Goal: Information Seeking & Learning: Learn about a topic

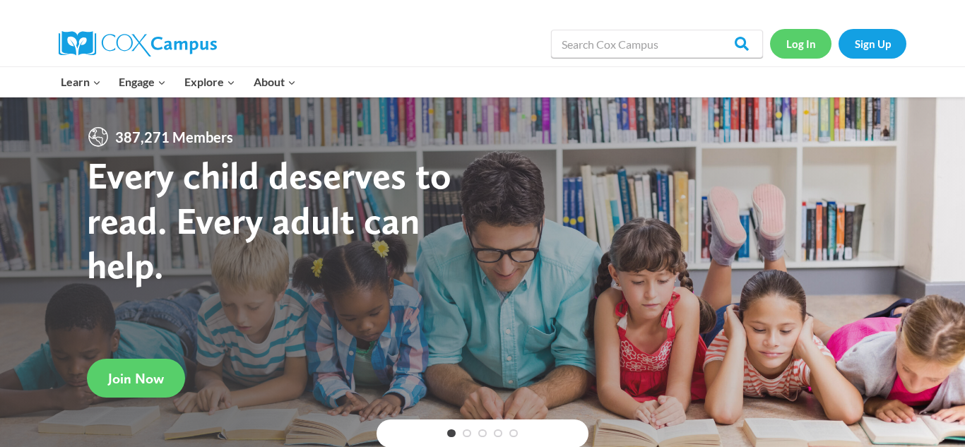
click at [819, 35] on link "Log In" at bounding box center [800, 43] width 61 height 29
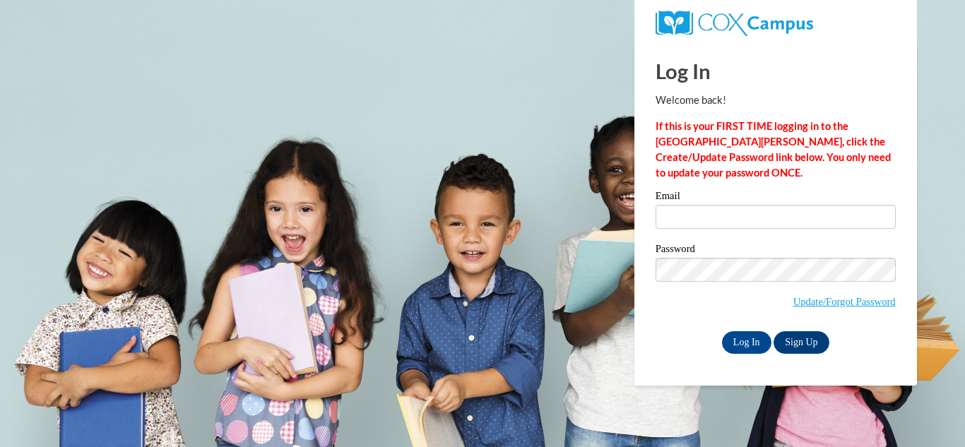
click at [731, 181] on div "Log In Welcome back! If this is your FIRST TIME logging in to the NEW Cox Campu…" at bounding box center [775, 197] width 240 height 311
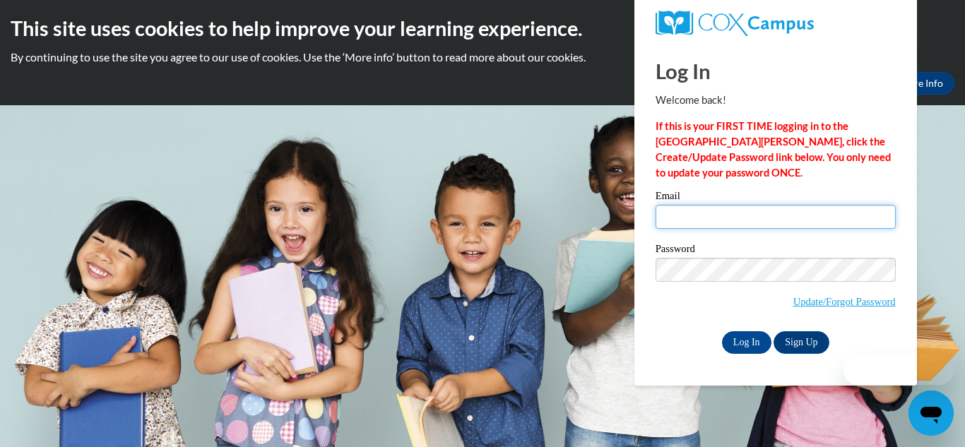
click at [687, 211] on input "Email" at bounding box center [775, 217] width 240 height 24
type input "tomisharoundtree7@gmail.com"
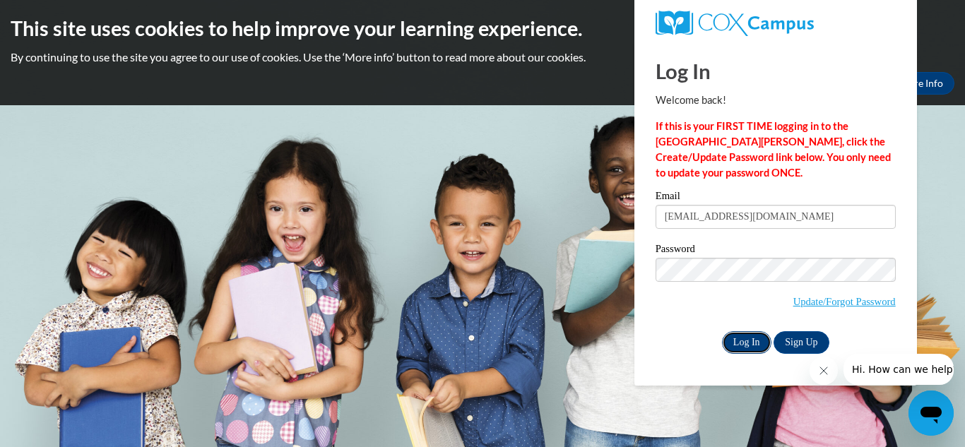
click at [747, 335] on input "Log In" at bounding box center [746, 342] width 49 height 23
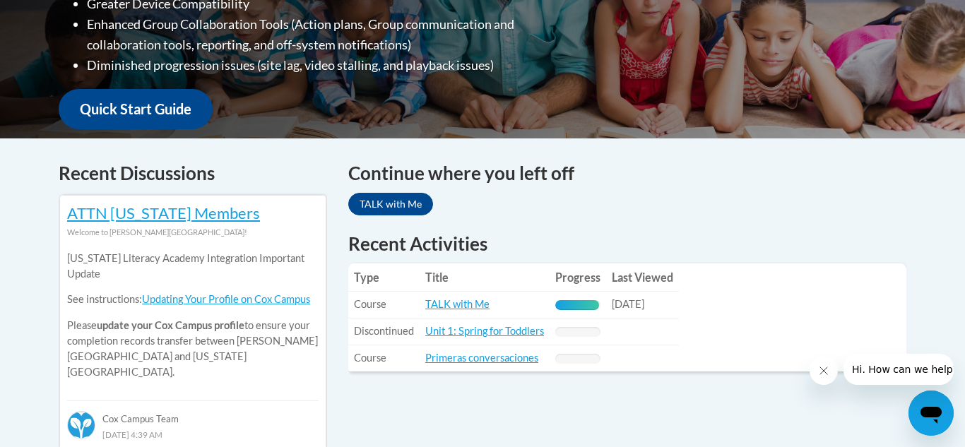
scroll to position [480, 0]
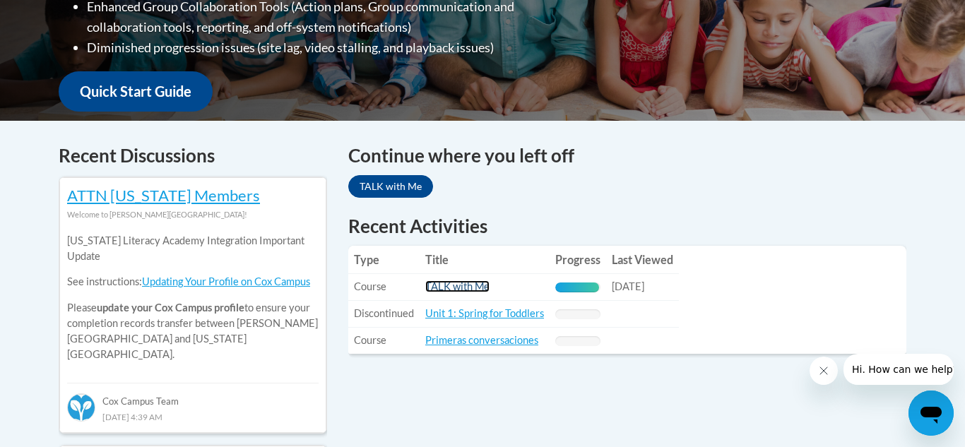
click at [436, 287] on link "TALK with Me" at bounding box center [457, 286] width 64 height 12
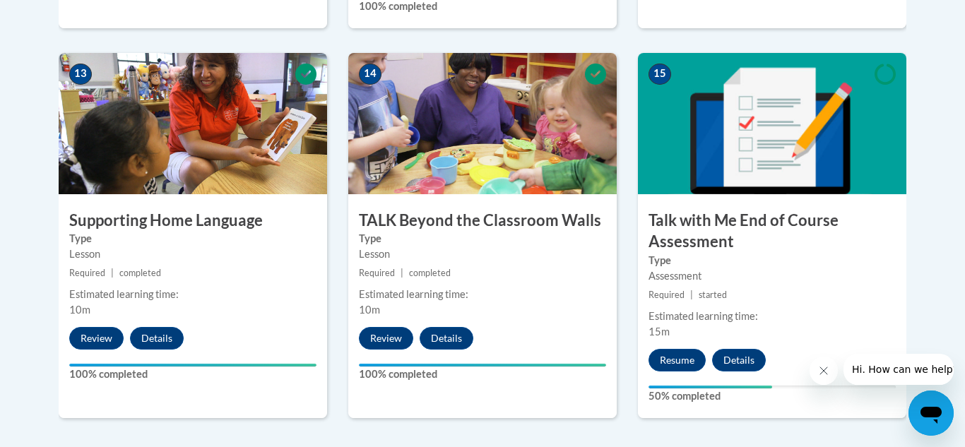
scroll to position [1978, 0]
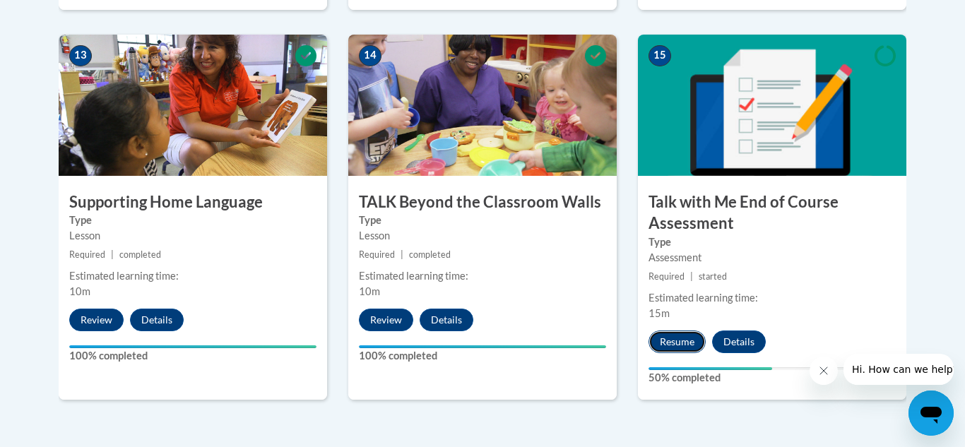
click at [683, 343] on button "Resume" at bounding box center [676, 342] width 57 height 23
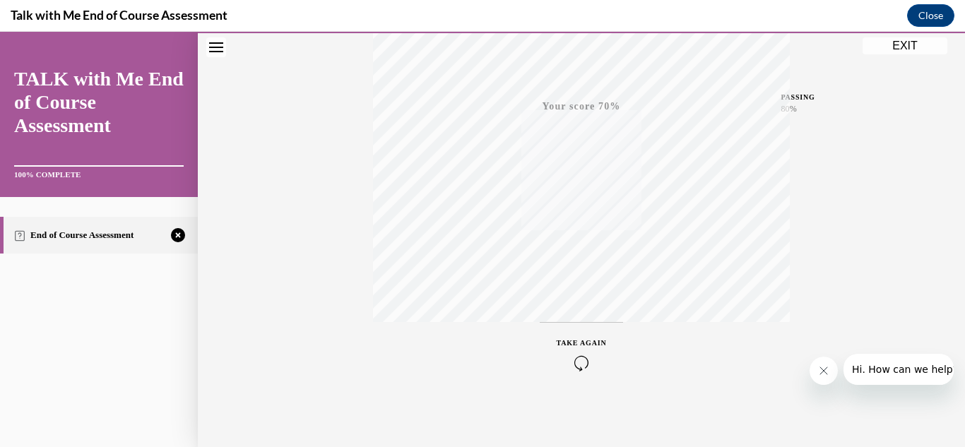
scroll to position [309, 0]
click at [572, 338] on span "TAKE AGAIN" at bounding box center [582, 341] width 50 height 8
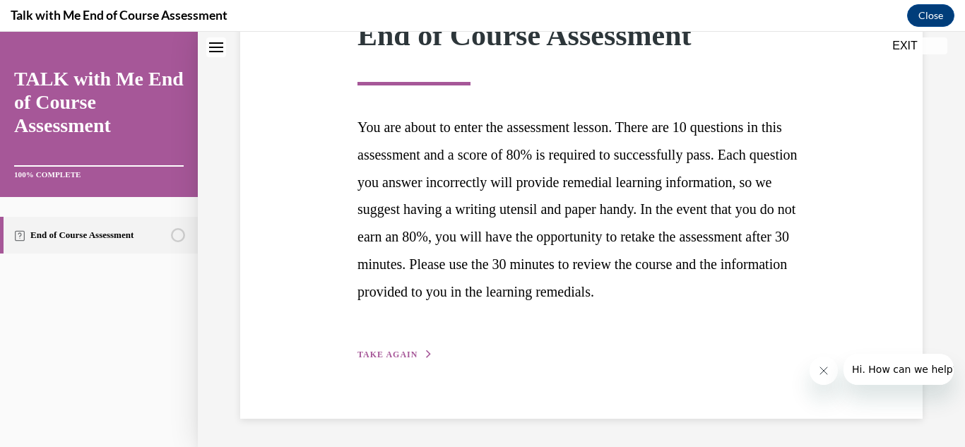
scroll to position [220, 0]
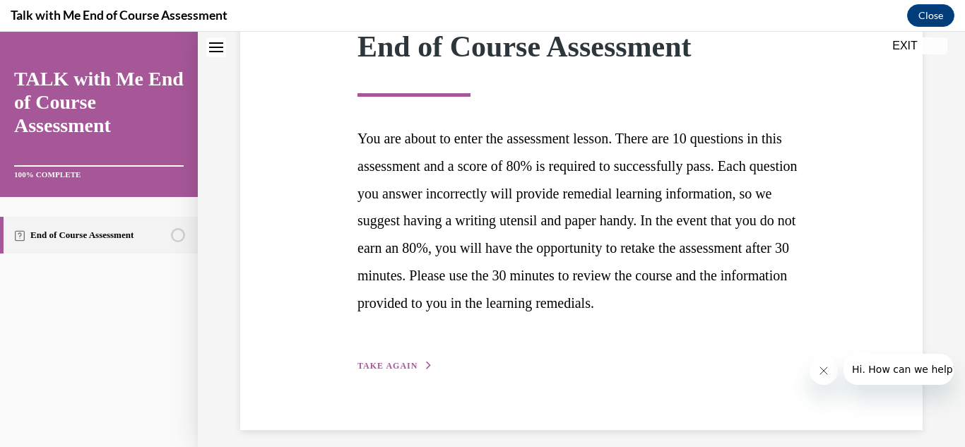
click at [398, 374] on div "Step 1 of 1 End of Course Assessment You are about to enter the assessment less…" at bounding box center [581, 175] width 469 height 397
click at [398, 371] on span "TAKE AGAIN" at bounding box center [387, 366] width 60 height 10
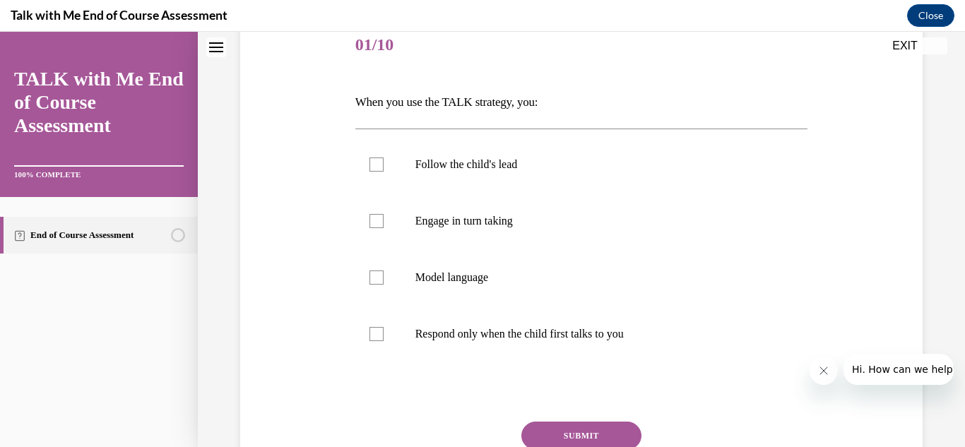
scroll to position [198, 0]
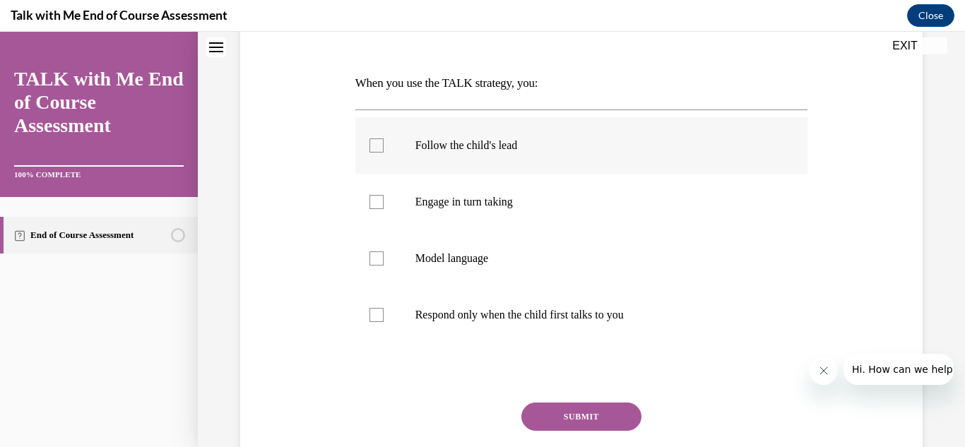
click at [377, 151] on div at bounding box center [376, 145] width 14 height 14
click at [377, 151] on input "Follow the child's lead" at bounding box center [376, 145] width 14 height 14
checkbox input "true"
click at [372, 201] on div at bounding box center [376, 202] width 14 height 14
click at [372, 201] on input "Engage in turn taking" at bounding box center [376, 202] width 14 height 14
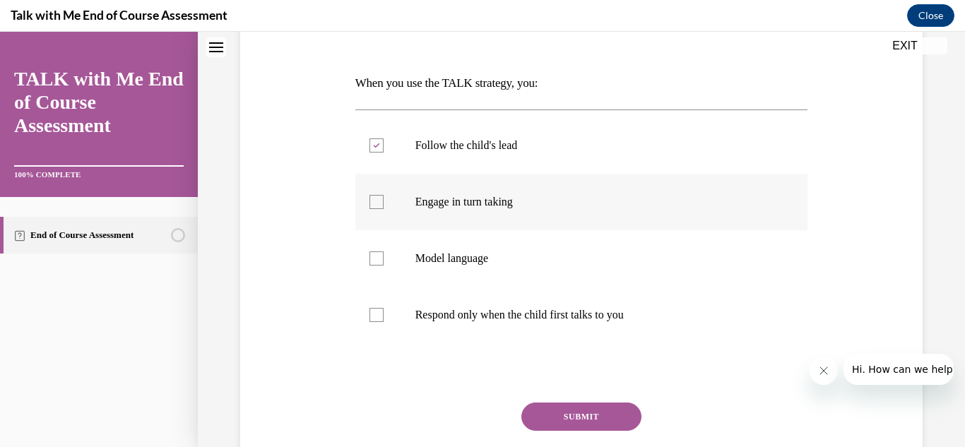
checkbox input "true"
click at [384, 259] on label "Model language" at bounding box center [581, 258] width 453 height 57
click at [384, 259] on input "Model language" at bounding box center [376, 258] width 14 height 14
checkbox input "true"
click at [548, 417] on button "SUBMIT" at bounding box center [581, 417] width 120 height 28
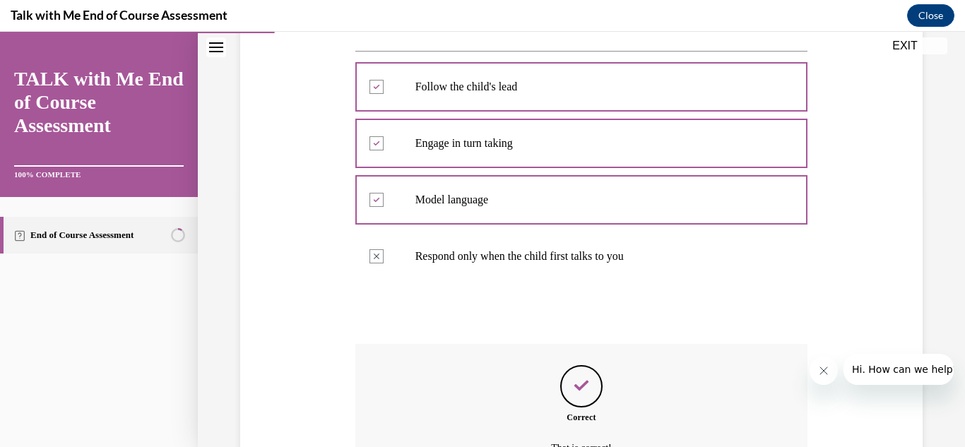
scroll to position [412, 0]
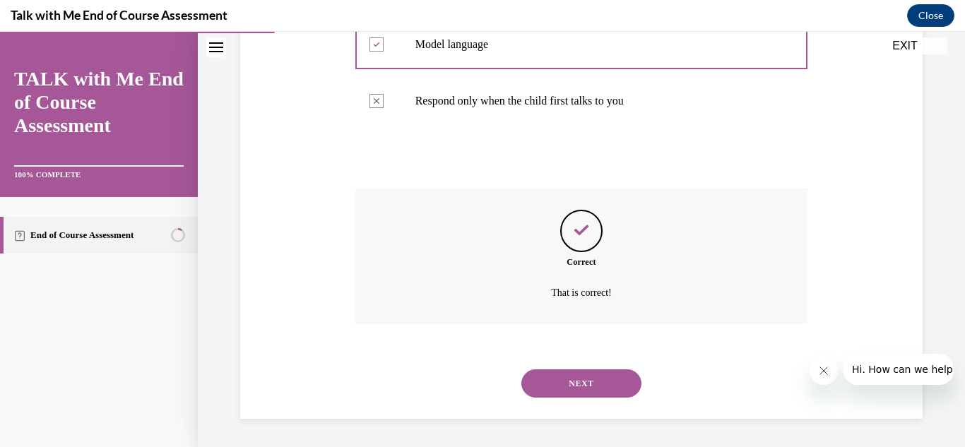
click at [566, 382] on button "NEXT" at bounding box center [581, 383] width 120 height 28
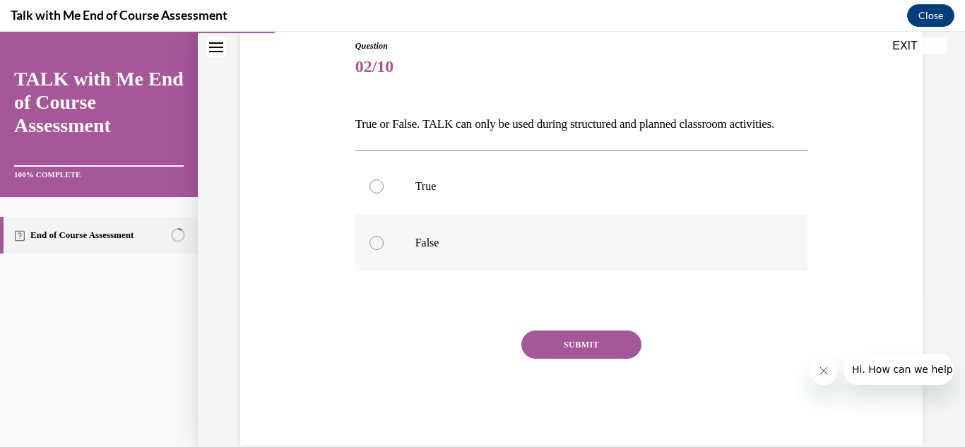
click at [392, 261] on label "False" at bounding box center [581, 243] width 453 height 57
click at [384, 250] on input "False" at bounding box center [376, 243] width 14 height 14
radio input "true"
click at [537, 335] on button "SUBMIT" at bounding box center [581, 345] width 120 height 28
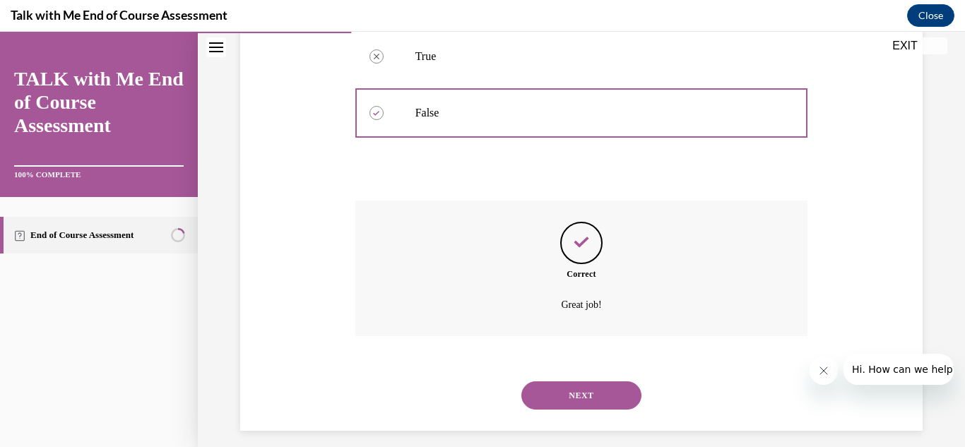
scroll to position [299, 0]
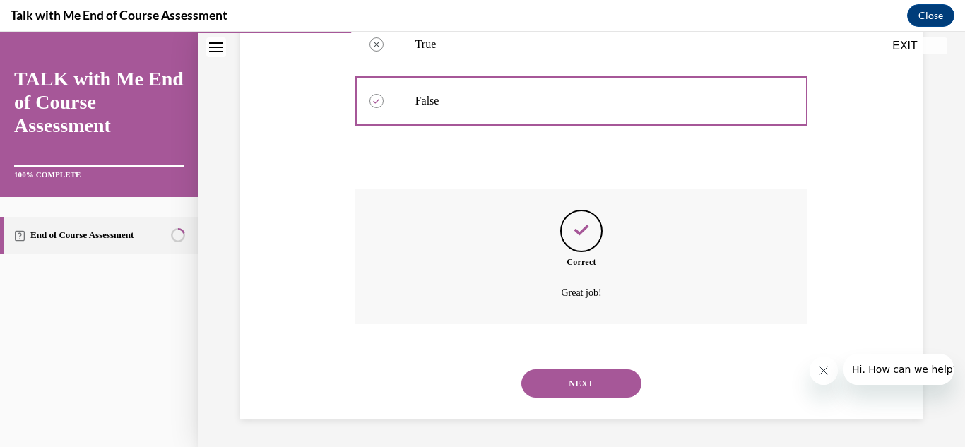
click at [609, 375] on button "NEXT" at bounding box center [581, 383] width 120 height 28
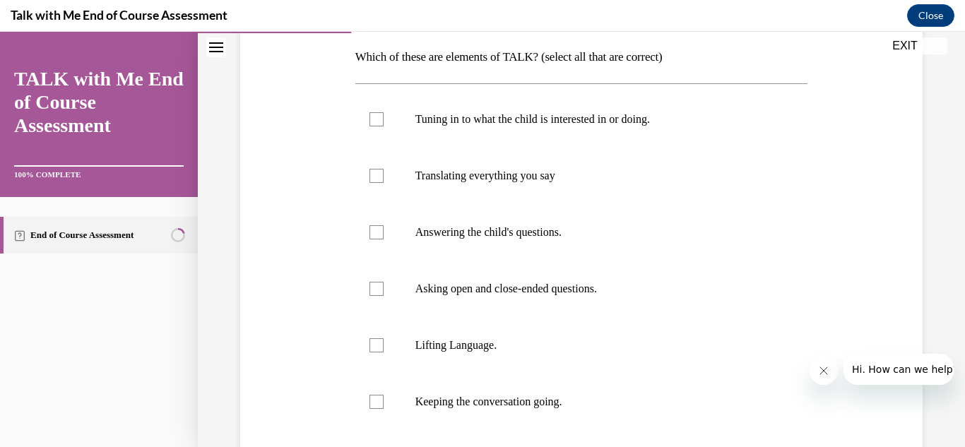
scroll to position [226, 0]
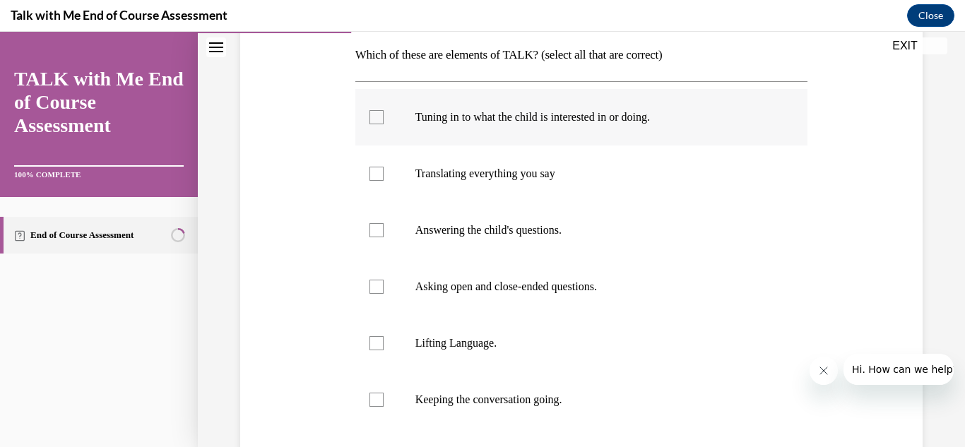
click at [374, 126] on label "Tuning in to what the child is interested in or doing." at bounding box center [581, 117] width 453 height 57
click at [374, 124] on input "Tuning in to what the child is interested in or doing." at bounding box center [376, 117] width 14 height 14
checkbox input "true"
click at [379, 230] on div at bounding box center [376, 230] width 14 height 14
click at [379, 230] on input "Answering the child's questions." at bounding box center [376, 230] width 14 height 14
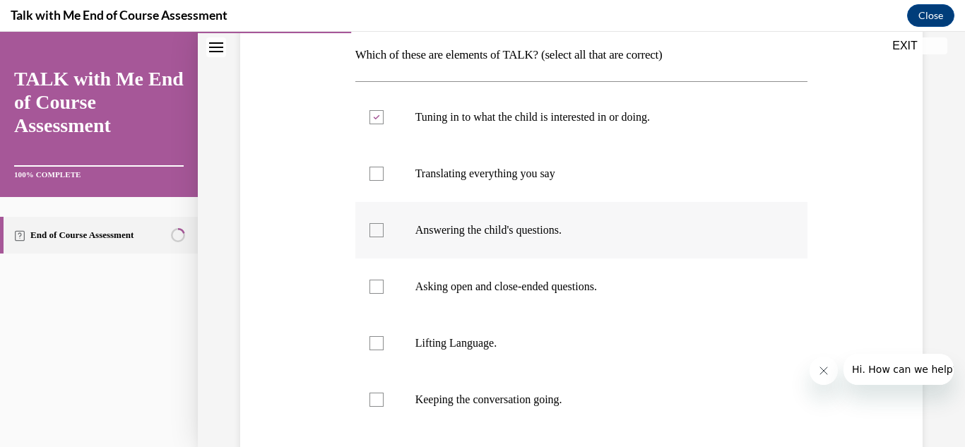
checkbox input "true"
click at [383, 299] on label "Asking open and close-ended questions." at bounding box center [581, 287] width 453 height 57
click at [383, 294] on input "Asking open and close-ended questions." at bounding box center [376, 287] width 14 height 14
checkbox input "true"
click at [382, 347] on div at bounding box center [376, 343] width 14 height 14
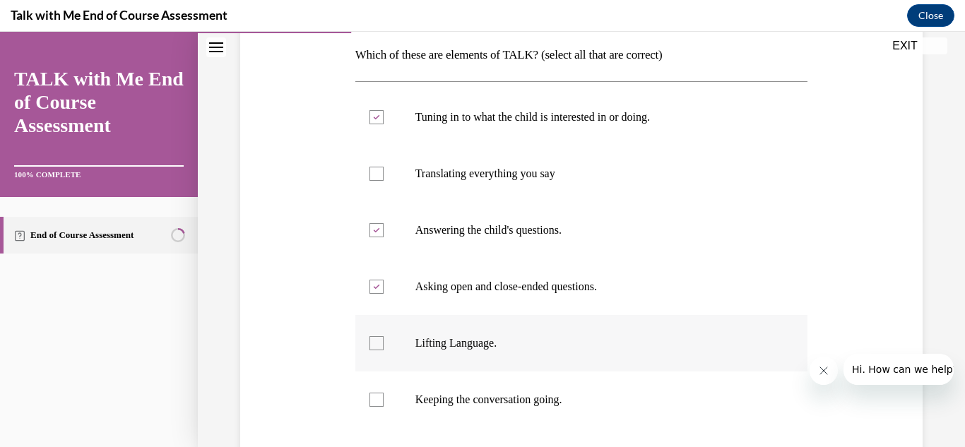
click at [382, 347] on input "Lifting Language." at bounding box center [376, 343] width 14 height 14
checkbox input "true"
click at [372, 408] on label "Keeping the conversation going." at bounding box center [581, 400] width 453 height 57
click at [372, 407] on input "Keeping the conversation going." at bounding box center [376, 400] width 14 height 14
checkbox input "true"
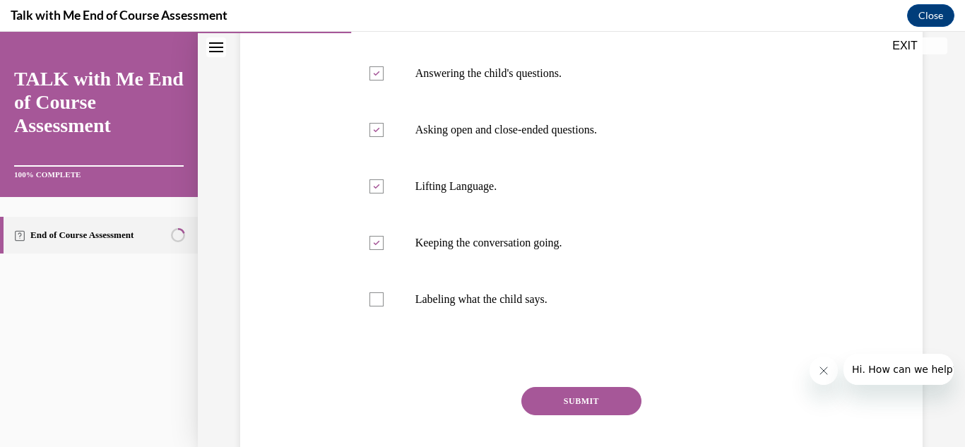
scroll to position [424, 0]
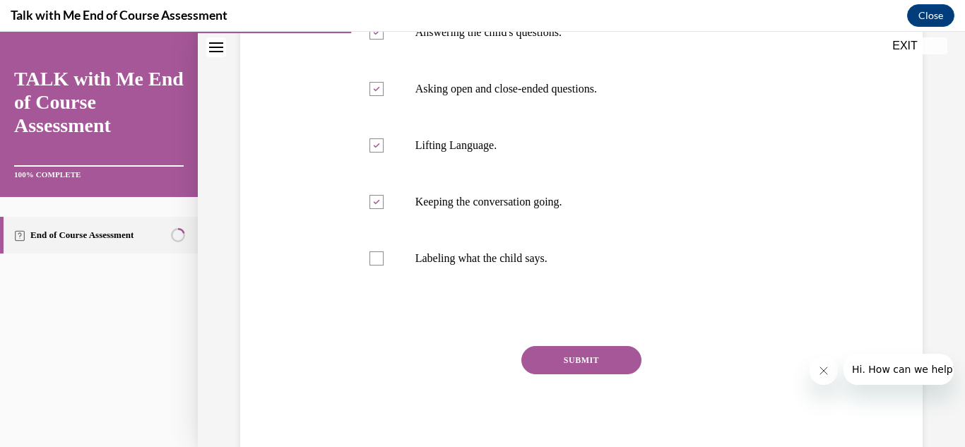
click at [629, 370] on button "SUBMIT" at bounding box center [581, 360] width 120 height 28
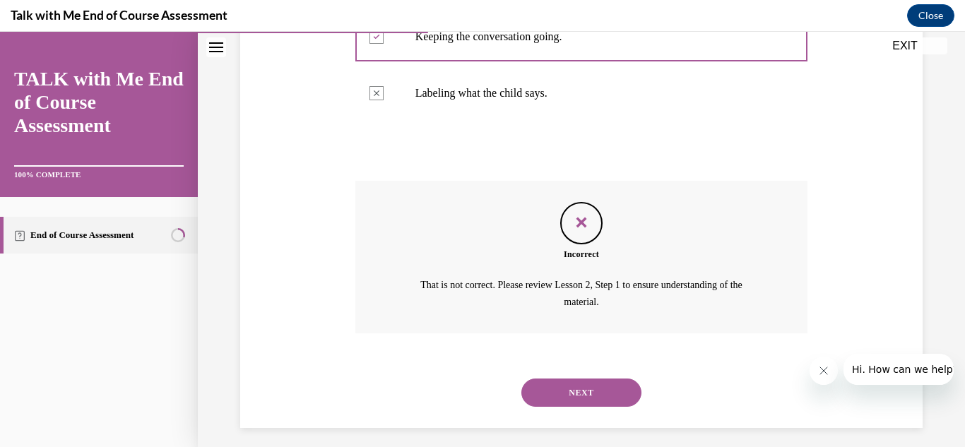
scroll to position [598, 0]
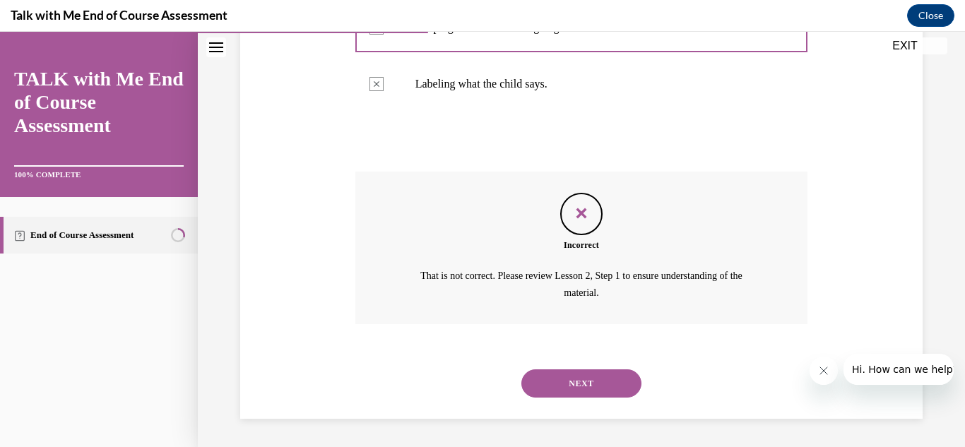
click at [554, 386] on button "NEXT" at bounding box center [581, 383] width 120 height 28
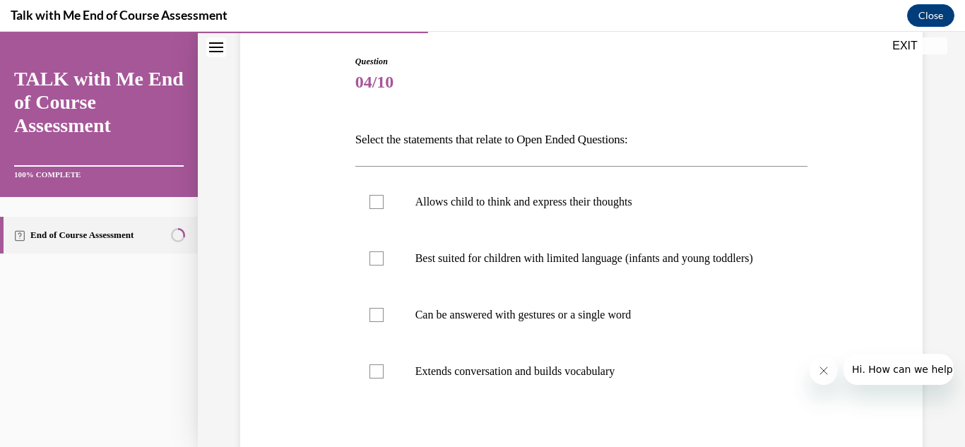
scroll to position [170, 0]
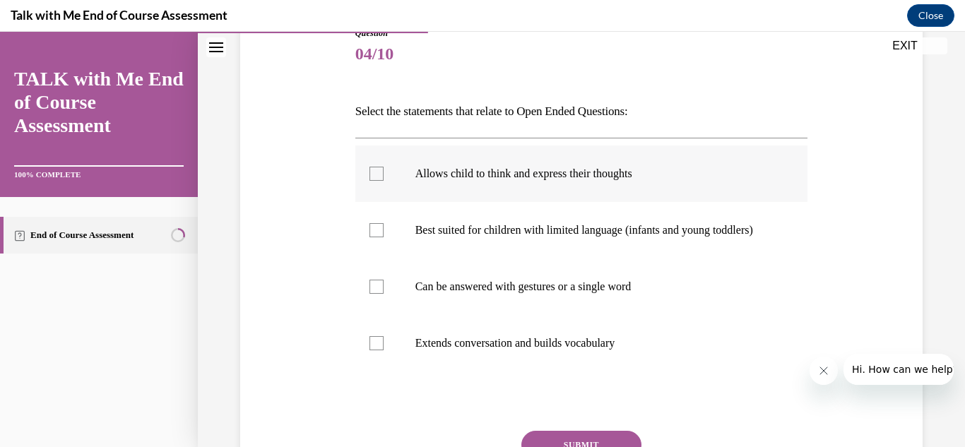
click at [371, 179] on div at bounding box center [376, 174] width 14 height 14
click at [371, 179] on input "Allows child to think and express their thoughts" at bounding box center [376, 174] width 14 height 14
checkbox input "true"
click at [377, 294] on div at bounding box center [376, 287] width 14 height 14
click at [377, 294] on input "Can be answered with gestures or a single word" at bounding box center [376, 287] width 14 height 14
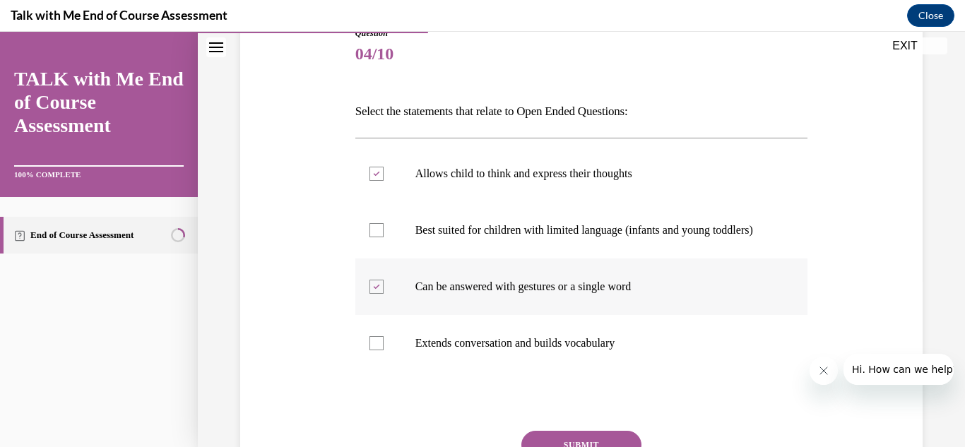
click at [377, 294] on div at bounding box center [376, 287] width 14 height 14
click at [377, 294] on input "Can be answered with gestures or a single word" at bounding box center [376, 287] width 14 height 14
click at [377, 308] on label "Can be answered with gestures or a single word" at bounding box center [581, 287] width 453 height 57
click at [377, 294] on input "Can be answered with gestures or a single word" at bounding box center [376, 287] width 14 height 14
checkbox input "true"
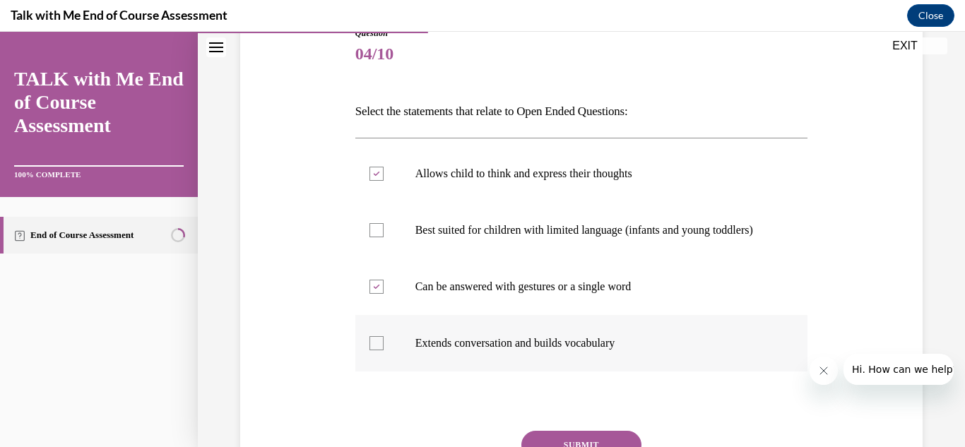
click at [372, 350] on div at bounding box center [376, 343] width 14 height 14
click at [372, 350] on input "Extends conversation and builds vocabulary" at bounding box center [376, 343] width 14 height 14
checkbox input "true"
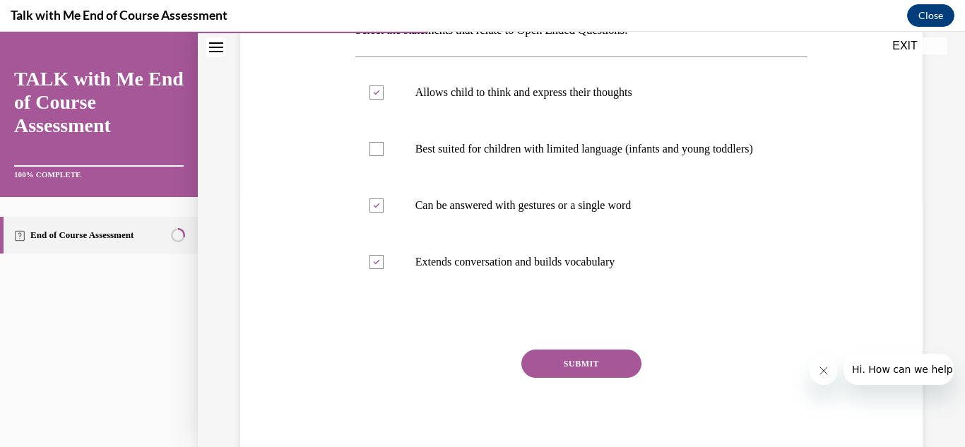
scroll to position [254, 0]
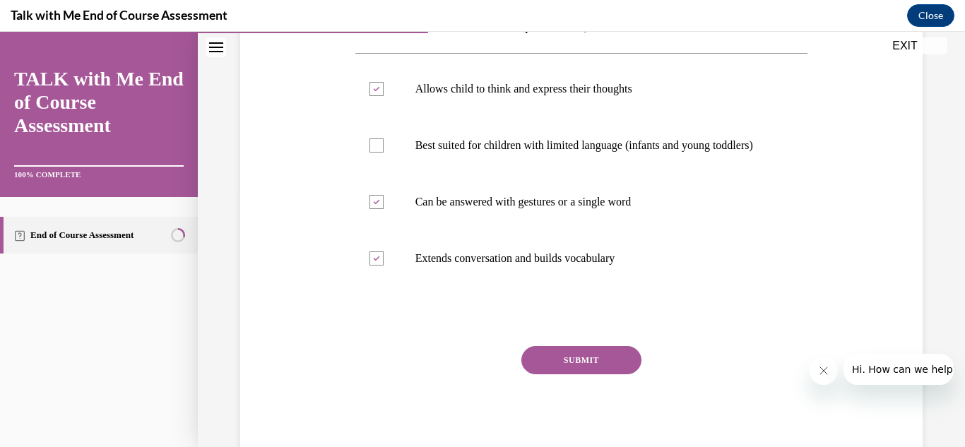
click at [628, 374] on button "SUBMIT" at bounding box center [581, 360] width 120 height 28
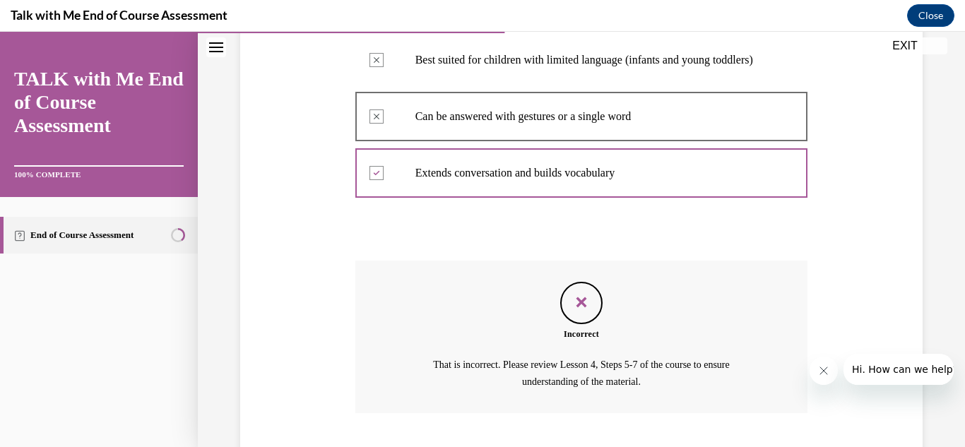
scroll to position [443, 0]
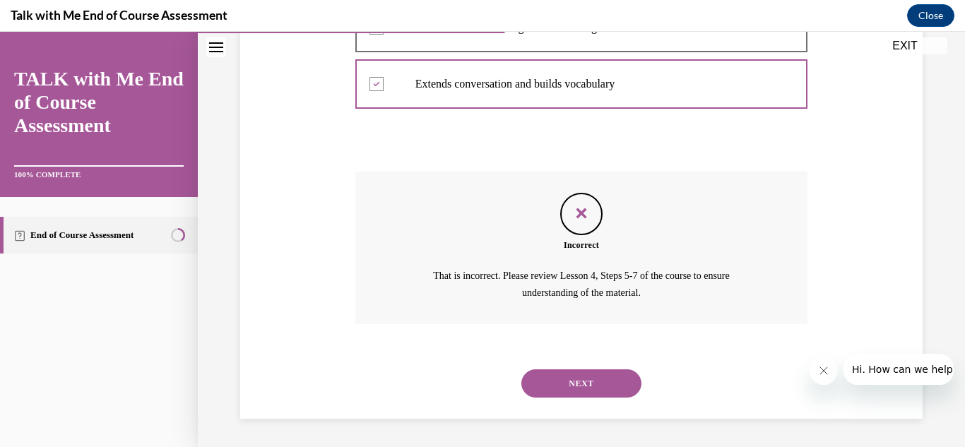
click at [614, 392] on button "NEXT" at bounding box center [581, 383] width 120 height 28
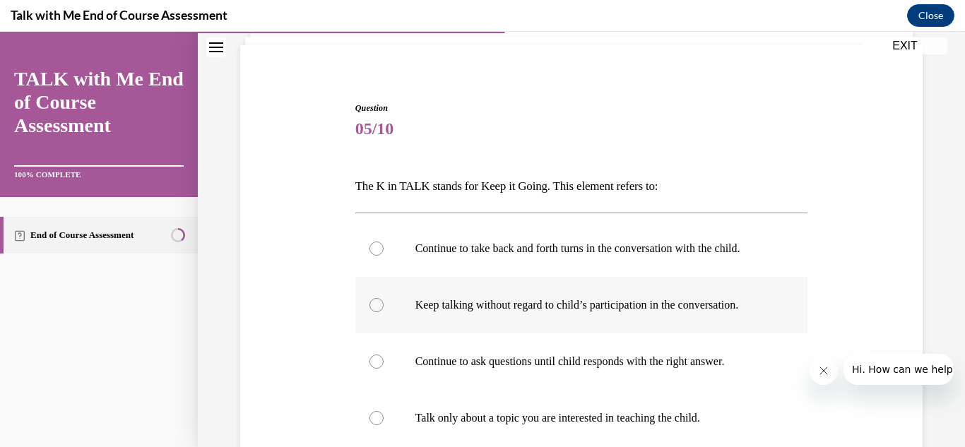
scroll to position [113, 0]
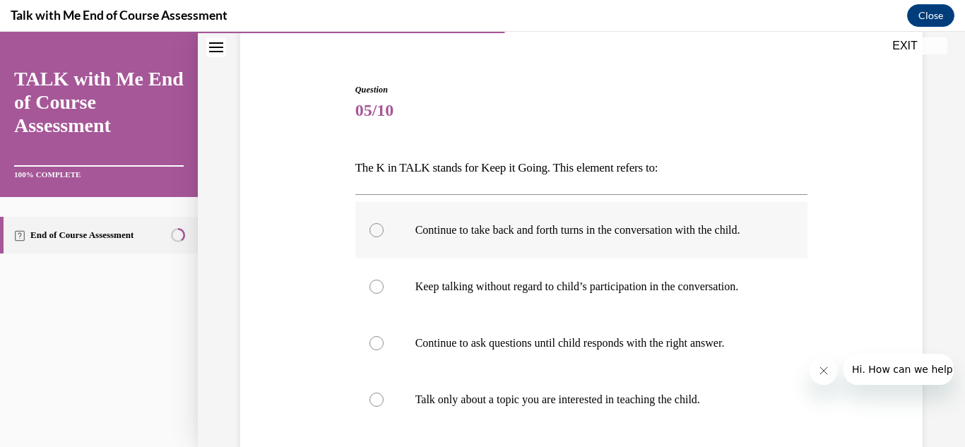
click at [372, 230] on div at bounding box center [376, 230] width 14 height 14
click at [372, 230] on input "Continue to take back and forth turns in the conversation with the child." at bounding box center [376, 230] width 14 height 14
radio input "true"
click at [369, 280] on input "Keep talking without regard to child’s participation in the conversation." at bounding box center [376, 287] width 14 height 14
radio input "true"
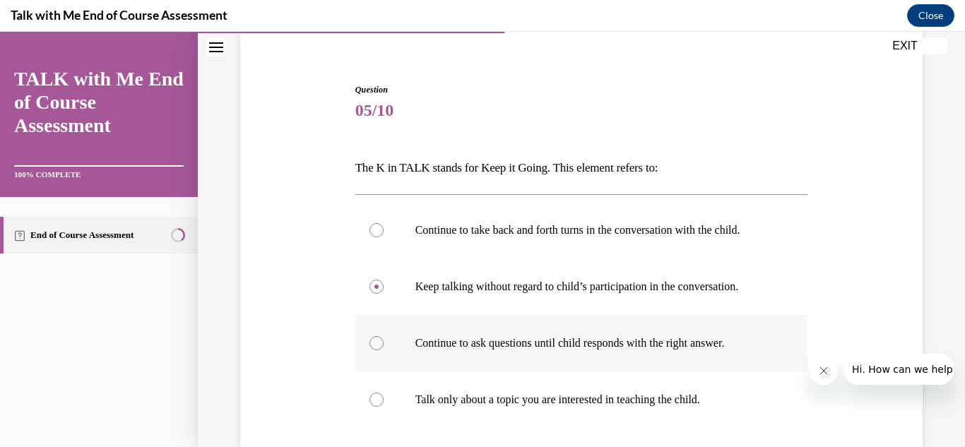
click at [369, 336] on input "Continue to ask questions until child responds with the right answer." at bounding box center [376, 343] width 14 height 14
radio input "true"
click at [369, 393] on input "Talk only about a topic you are interested in teaching the child." at bounding box center [376, 400] width 14 height 14
radio input "true"
click at [386, 232] on label "Continue to take back and forth turns in the conversation with the child." at bounding box center [581, 230] width 453 height 57
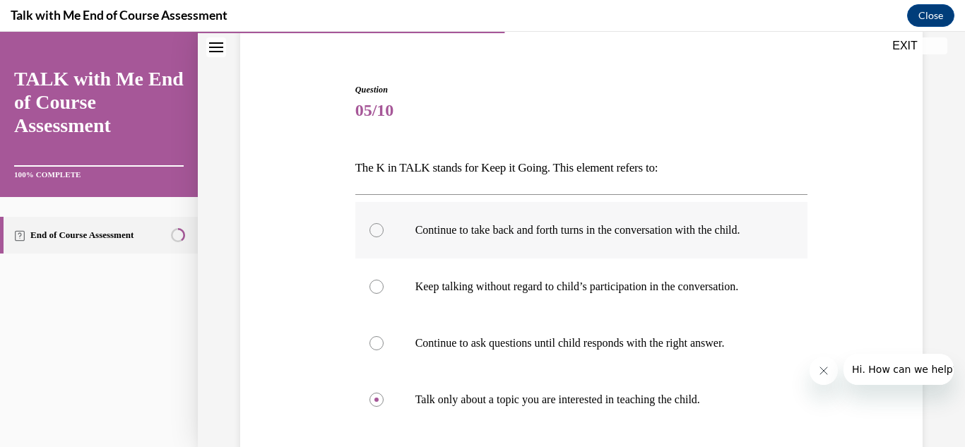
click at [384, 232] on input "Continue to take back and forth turns in the conversation with the child." at bounding box center [376, 230] width 14 height 14
radio input "true"
click at [369, 280] on input "Keep talking without regard to child’s participation in the conversation." at bounding box center [376, 287] width 14 height 14
radio input "true"
click at [369, 336] on input "Continue to ask questions until child responds with the right answer." at bounding box center [376, 343] width 14 height 14
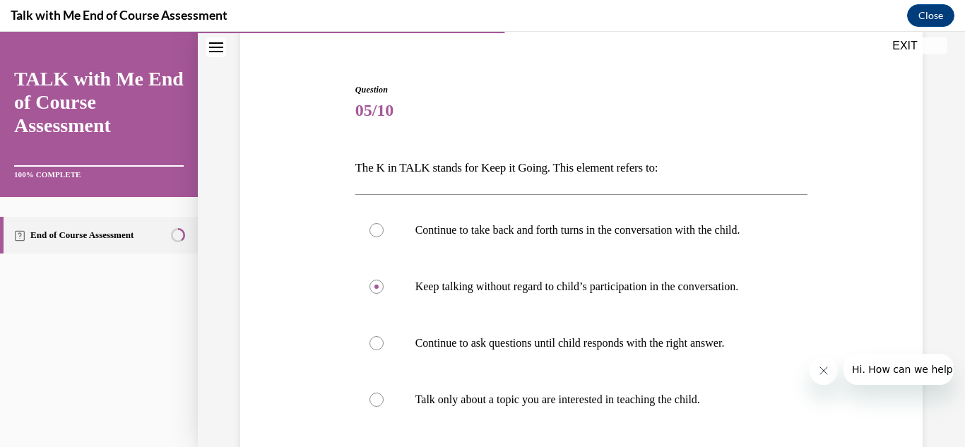
radio input "true"
click at [369, 393] on input "Talk only about a topic you are interested in teaching the child." at bounding box center [376, 400] width 14 height 14
radio input "true"
click at [369, 223] on input "Continue to take back and forth turns in the conversation with the child." at bounding box center [376, 230] width 14 height 14
radio input "true"
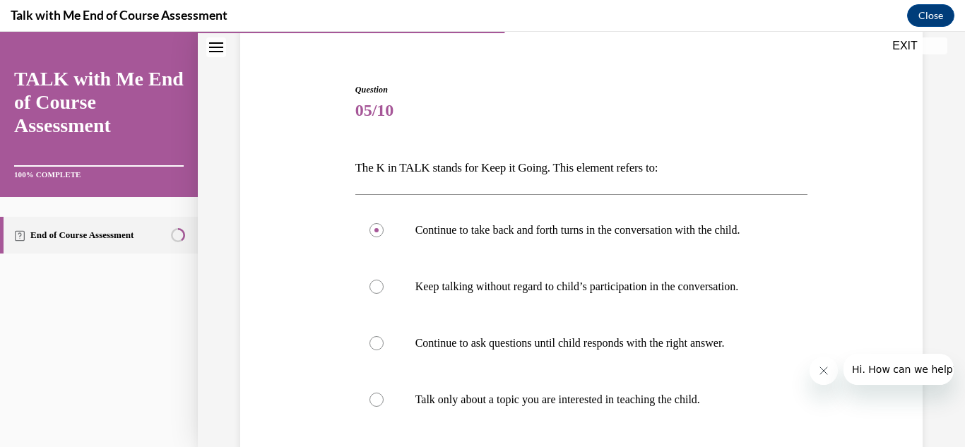
click at [955, 234] on div "Question 05/10 The K in TALK stands for Keep it Going. This element refers to: …" at bounding box center [581, 297] width 767 height 668
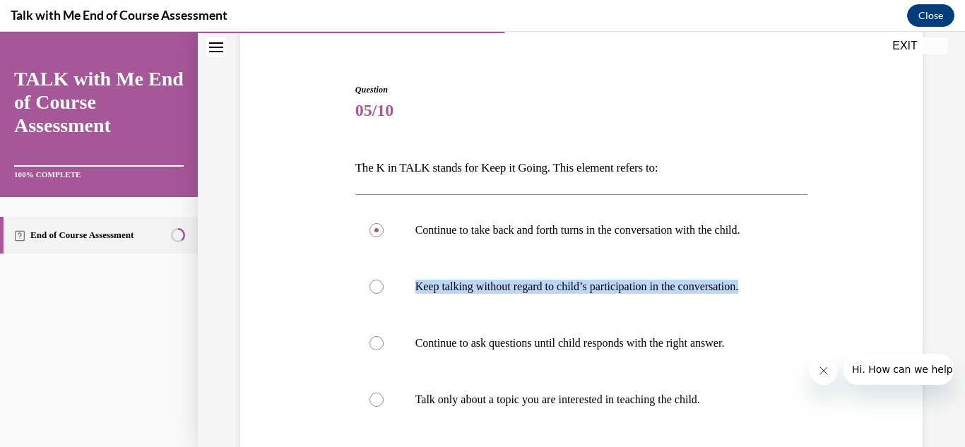
drag, startPoint x: 955, startPoint y: 234, endPoint x: 949, endPoint y: 313, distance: 79.4
click at [949, 313] on div "Question 05/10 The K in TALK stands for Keep it Going. This element refers to: …" at bounding box center [581, 297] width 767 height 668
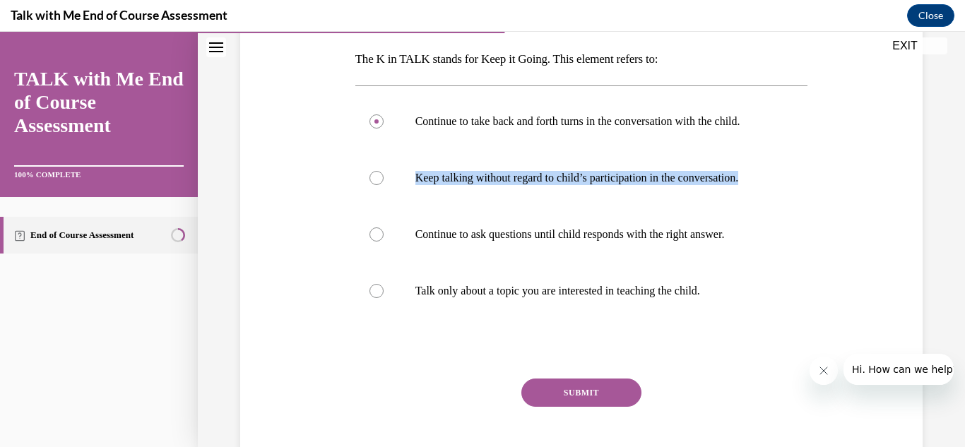
scroll to position [217, 0]
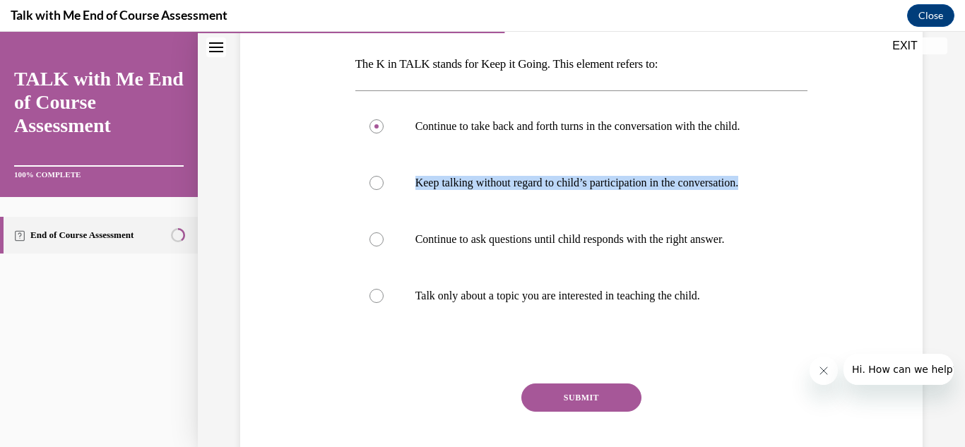
click at [614, 393] on button "SUBMIT" at bounding box center [581, 398] width 120 height 28
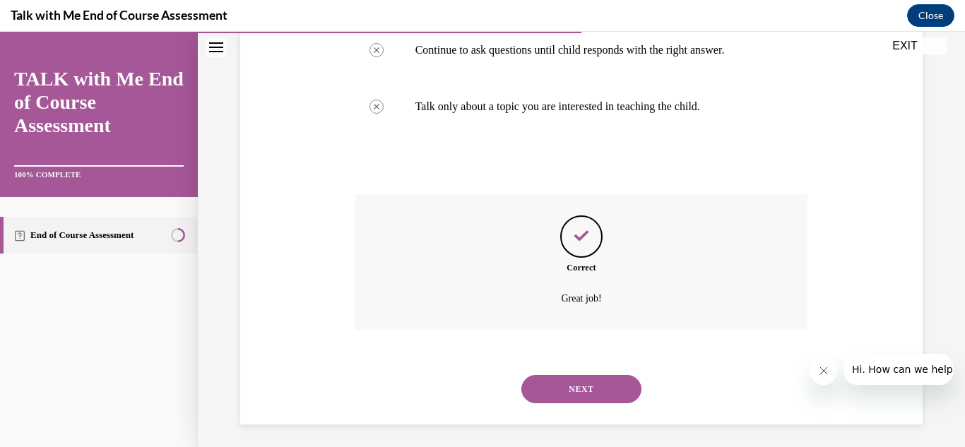
scroll to position [412, 0]
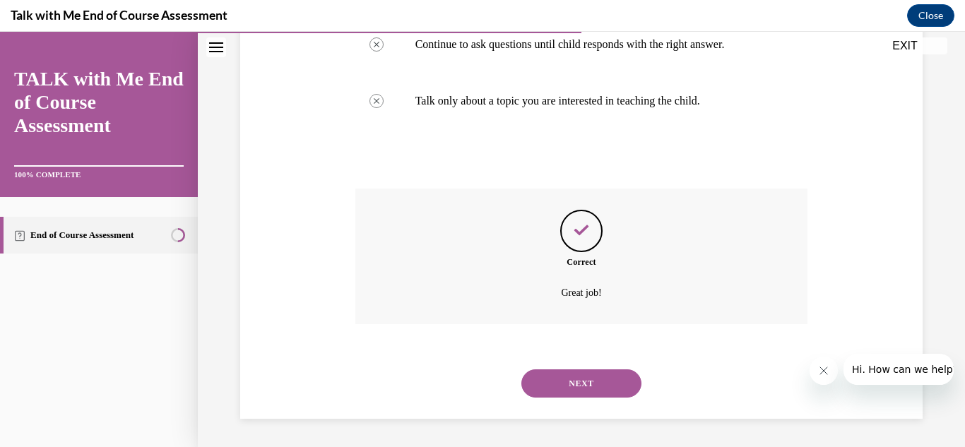
click at [605, 386] on button "NEXT" at bounding box center [581, 383] width 120 height 28
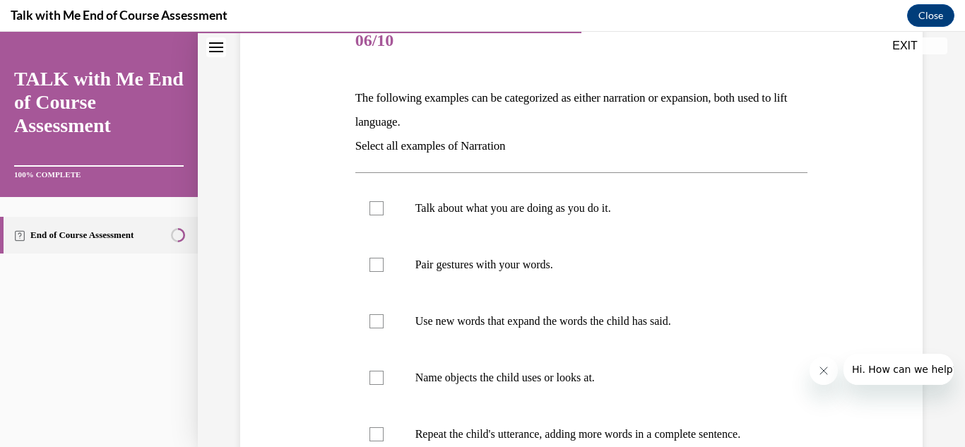
scroll to position [183, 0]
click at [370, 208] on div at bounding box center [376, 208] width 14 height 14
click at [370, 208] on input "Talk about what you are doing as you do it." at bounding box center [376, 208] width 14 height 14
checkbox input "true"
click at [371, 261] on div at bounding box center [376, 265] width 14 height 14
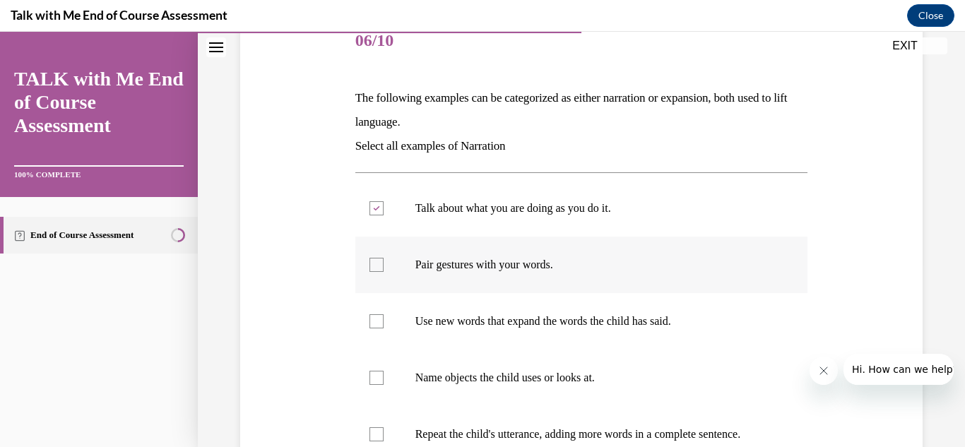
click at [371, 261] on input "Pair gestures with your words." at bounding box center [376, 265] width 14 height 14
checkbox input "true"
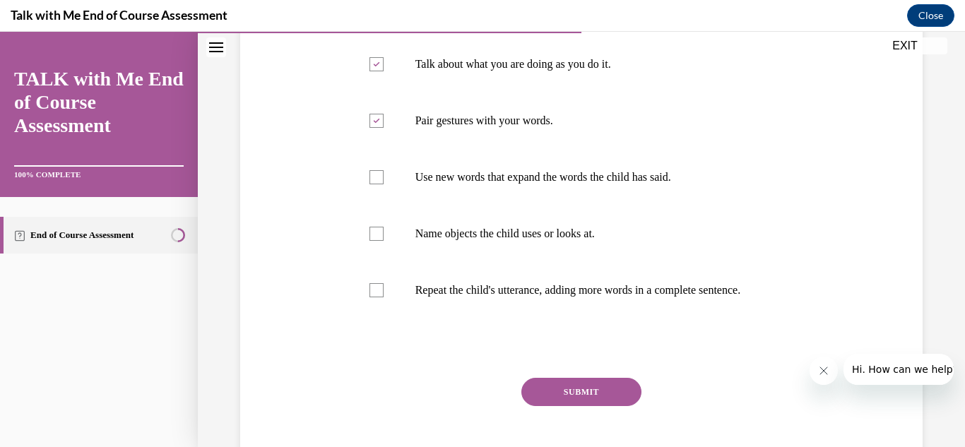
scroll to position [324, 0]
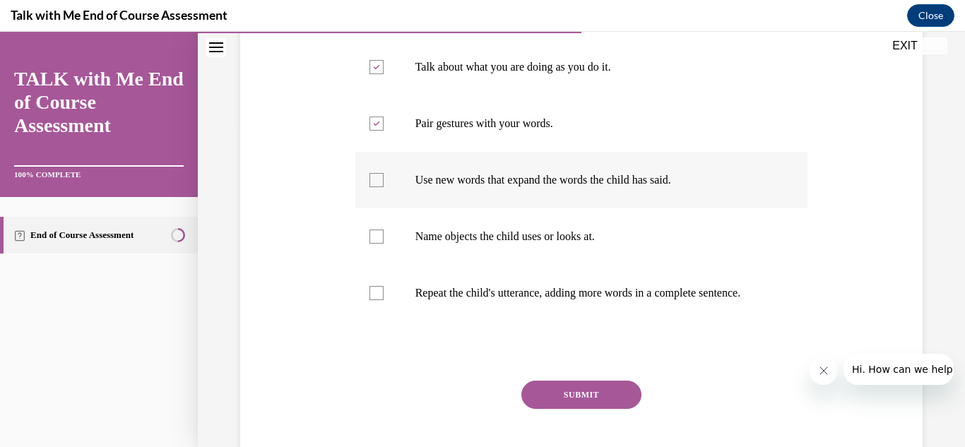
click at [372, 183] on div at bounding box center [376, 180] width 14 height 14
click at [372, 183] on input "Use new words that expand the words the child has said." at bounding box center [376, 180] width 14 height 14
checkbox input "true"
click at [374, 237] on div at bounding box center [376, 237] width 14 height 14
click at [374, 237] on input "Name objects the child uses or looks at." at bounding box center [376, 237] width 14 height 14
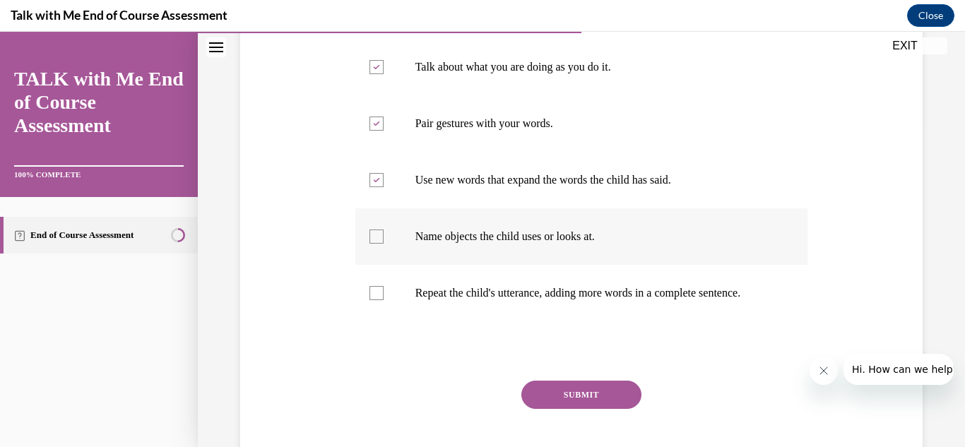
checkbox input "true"
click at [610, 398] on button "SUBMIT" at bounding box center [581, 395] width 120 height 28
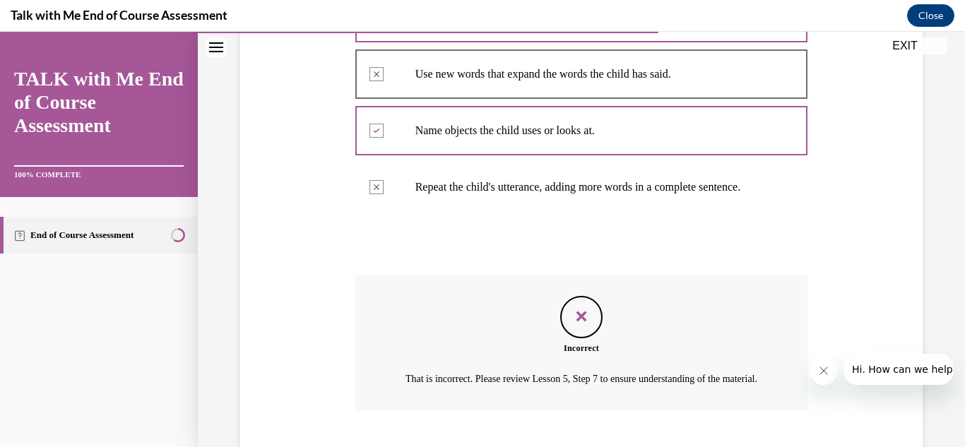
scroll to position [533, 0]
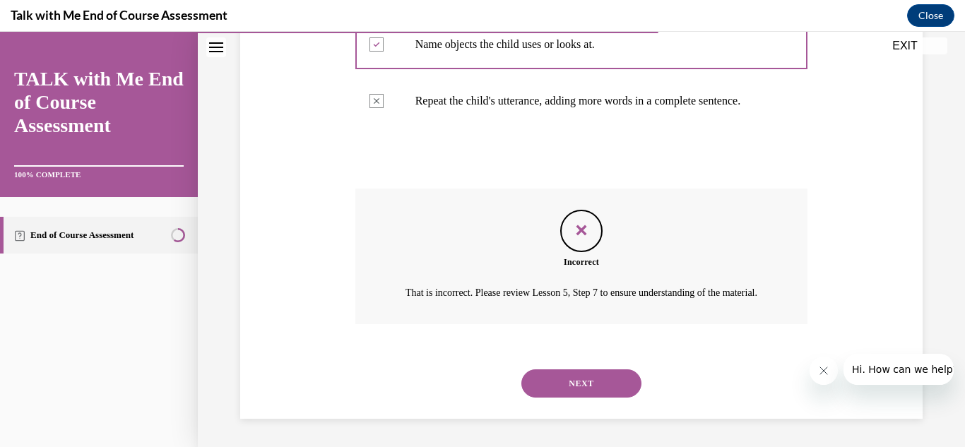
click at [607, 386] on button "NEXT" at bounding box center [581, 383] width 120 height 28
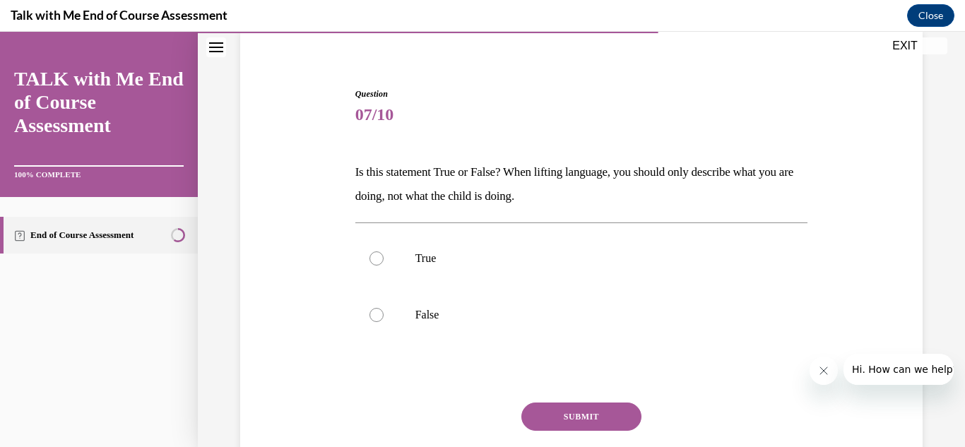
scroll to position [102, 0]
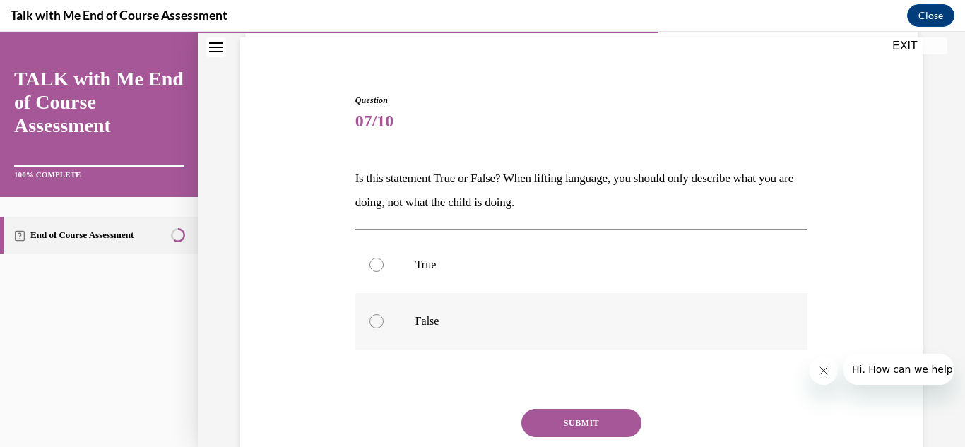
click at [372, 316] on div at bounding box center [376, 321] width 14 height 14
click at [372, 316] on input "False" at bounding box center [376, 321] width 14 height 14
radio input "true"
click at [548, 417] on button "SUBMIT" at bounding box center [581, 423] width 120 height 28
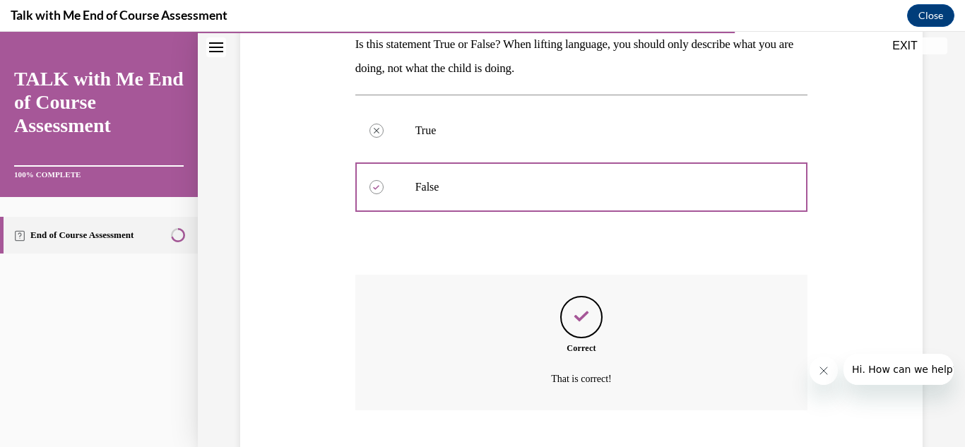
scroll to position [323, 0]
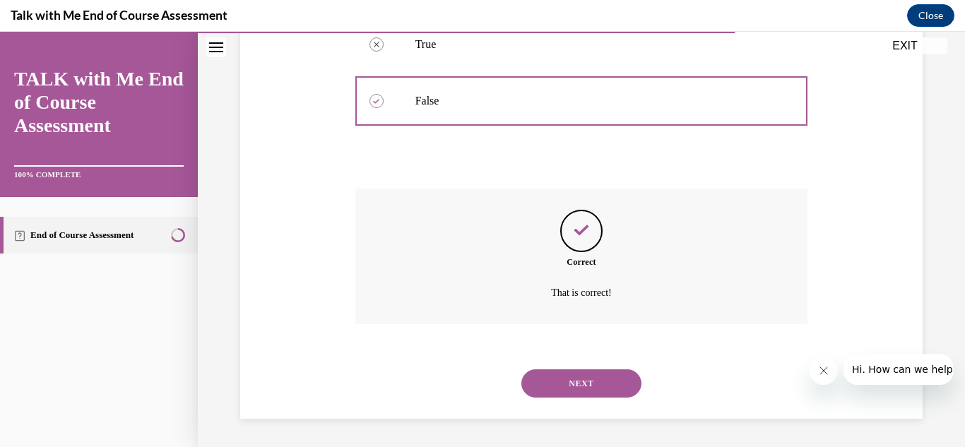
click at [614, 391] on button "NEXT" at bounding box center [581, 383] width 120 height 28
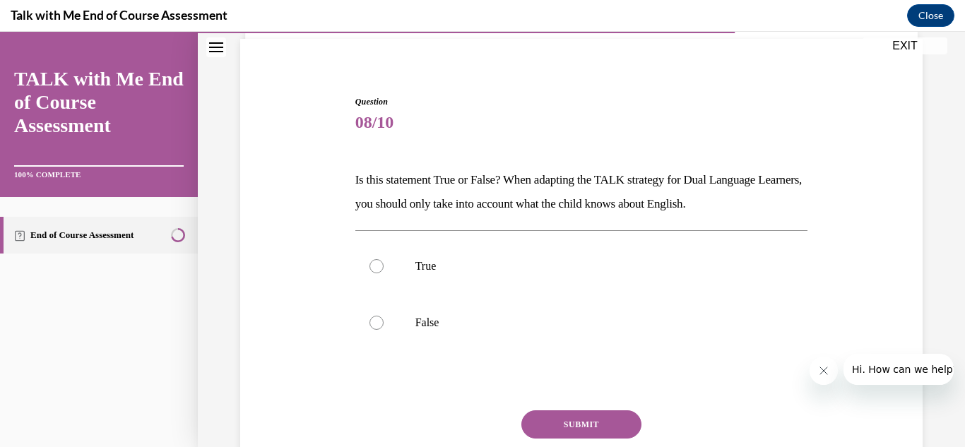
scroll to position [113, 0]
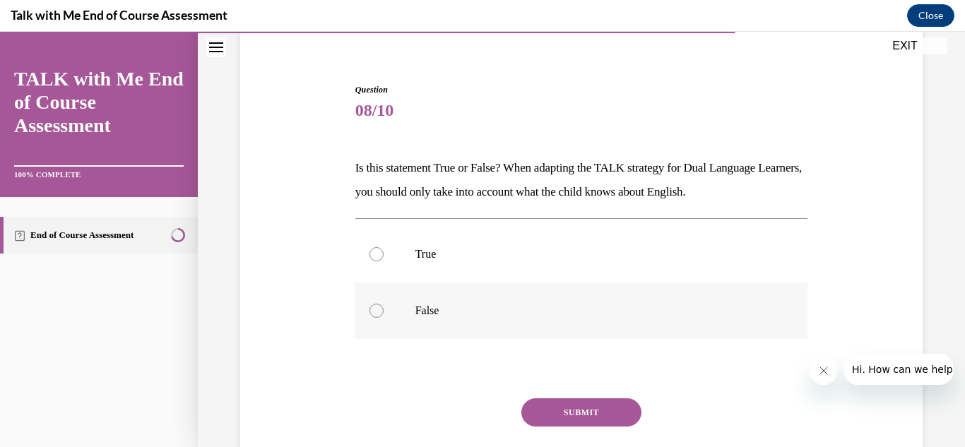
click at [376, 304] on div at bounding box center [376, 311] width 14 height 14
click at [376, 304] on input "False" at bounding box center [376, 311] width 14 height 14
radio input "true"
click at [549, 408] on button "SUBMIT" at bounding box center [581, 412] width 120 height 28
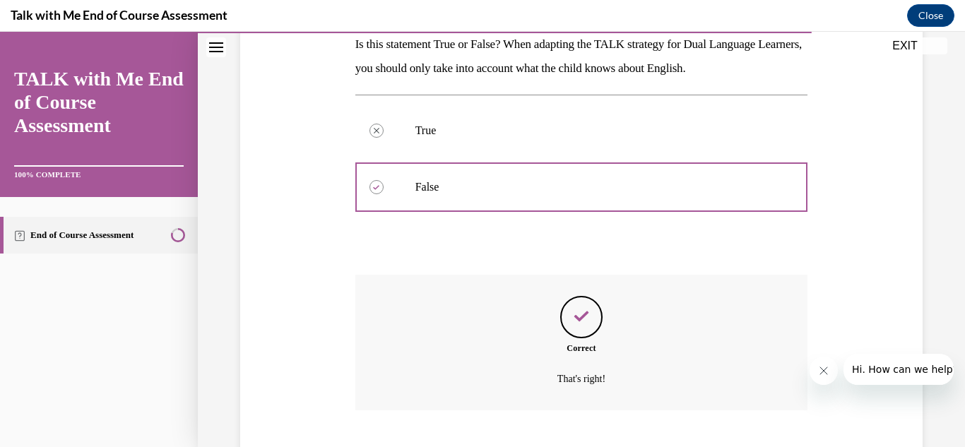
scroll to position [323, 0]
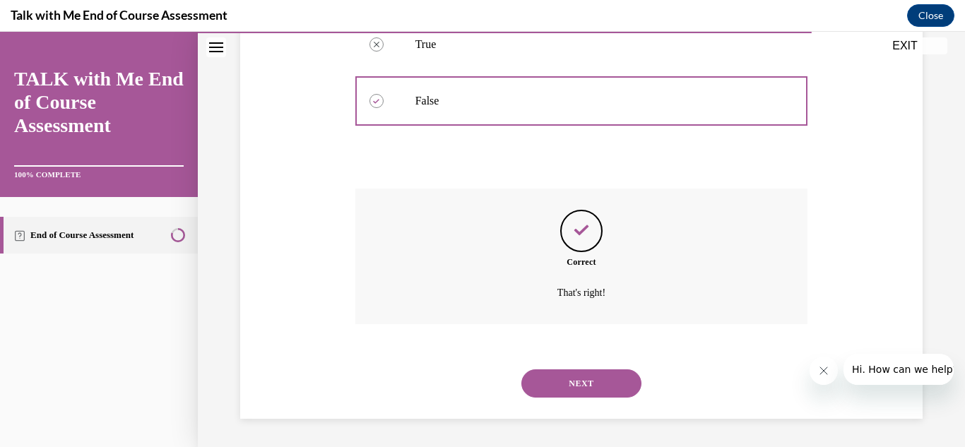
click at [549, 408] on div "NEXT" at bounding box center [581, 383] width 453 height 57
click at [620, 388] on button "NEXT" at bounding box center [581, 383] width 120 height 28
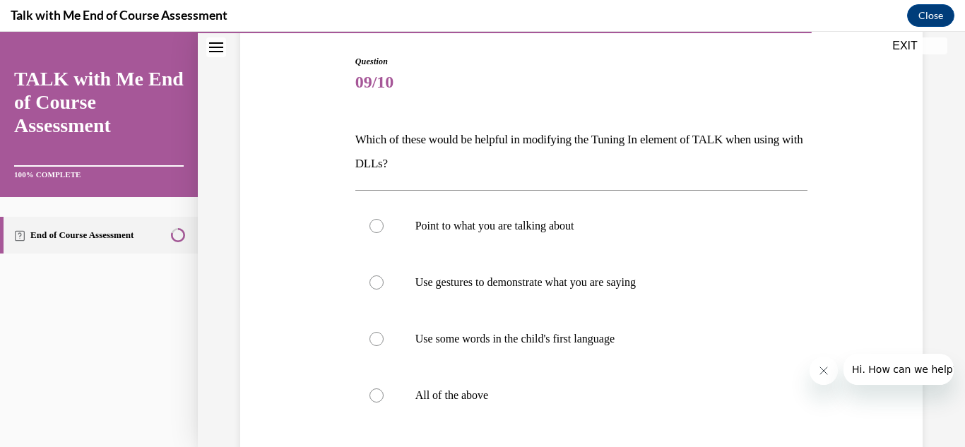
scroll to position [170, 0]
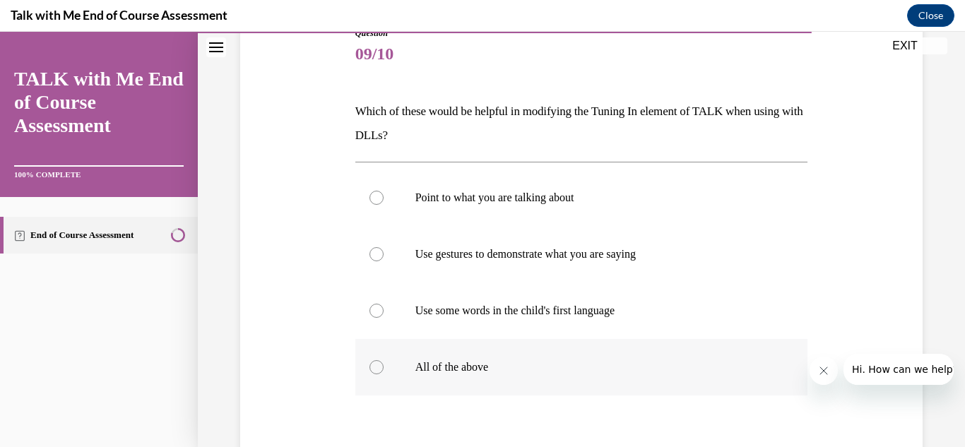
click at [376, 363] on div at bounding box center [376, 367] width 14 height 14
click at [376, 363] on input "All of the above" at bounding box center [376, 367] width 14 height 14
radio input "true"
click at [369, 191] on input "Point to what you are talking about" at bounding box center [376, 198] width 14 height 14
radio input "true"
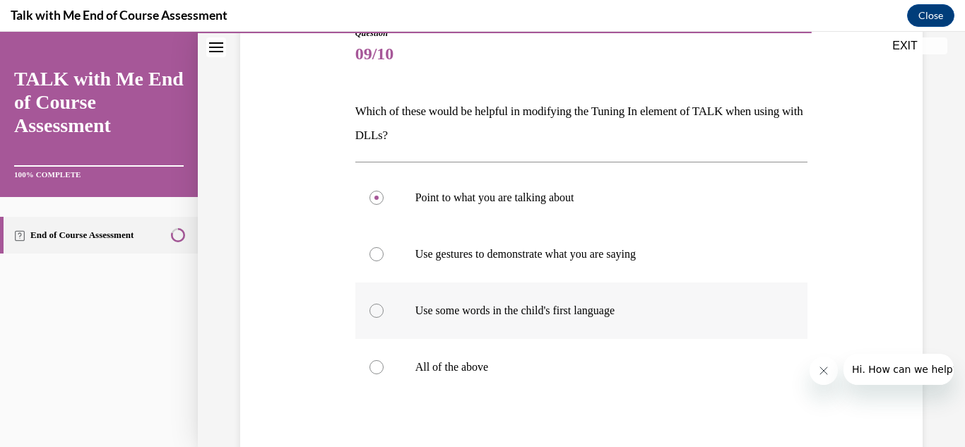
click at [369, 247] on input "Use gestures to demonstrate what you are saying" at bounding box center [376, 254] width 14 height 14
radio input "true"
click at [369, 304] on input "Use some words in the child's first language" at bounding box center [376, 311] width 14 height 14
radio input "true"
click at [369, 360] on input "All of the above" at bounding box center [376, 367] width 14 height 14
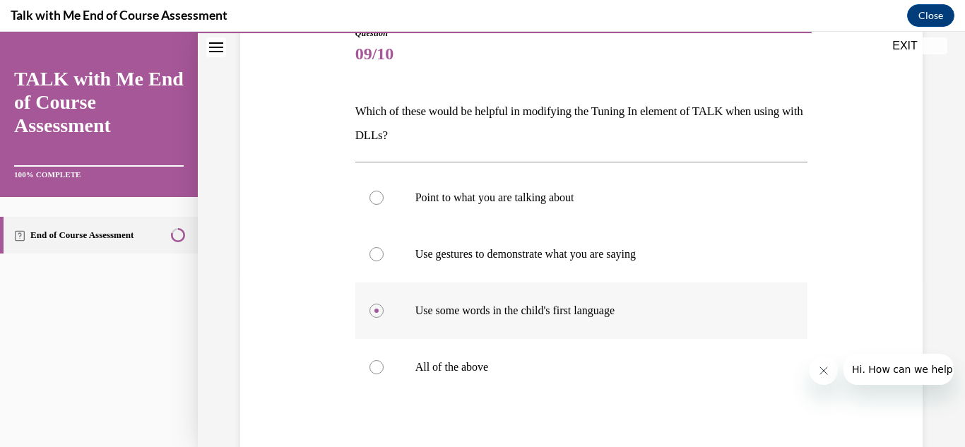
radio input "true"
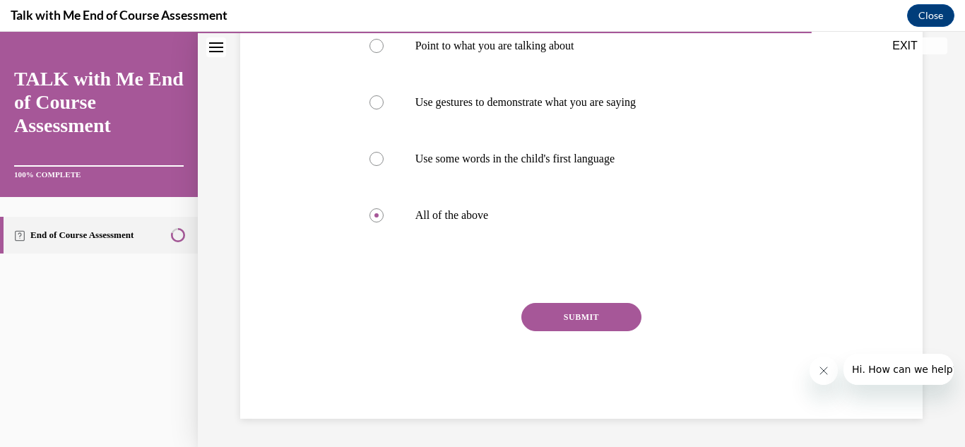
click at [615, 338] on div "SUBMIT" at bounding box center [581, 338] width 453 height 71
click at [612, 328] on button "SUBMIT" at bounding box center [581, 317] width 120 height 28
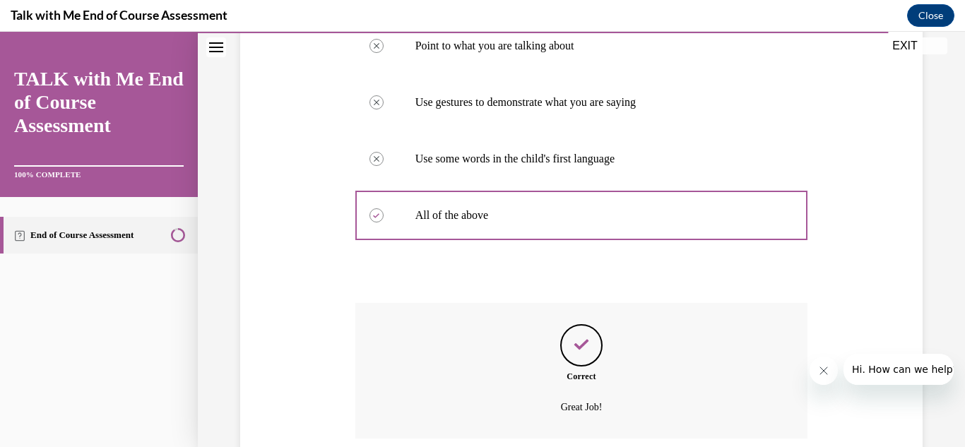
scroll to position [436, 0]
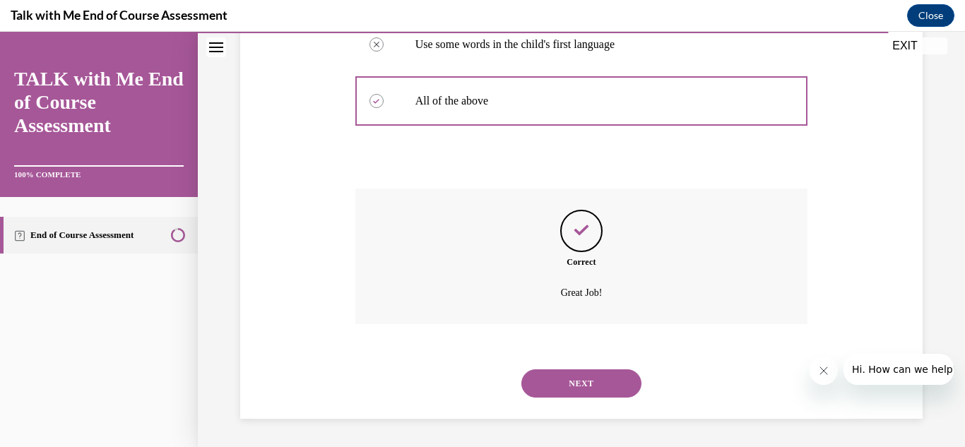
click at [583, 374] on button "NEXT" at bounding box center [581, 383] width 120 height 28
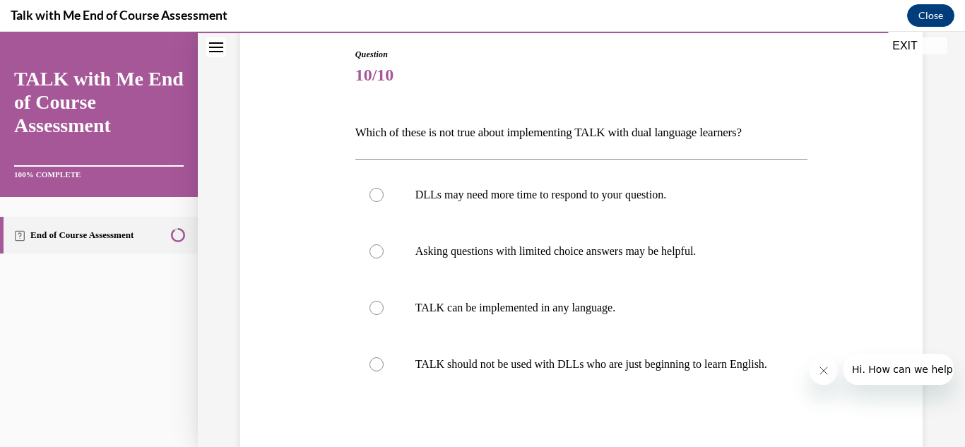
scroll to position [198, 0]
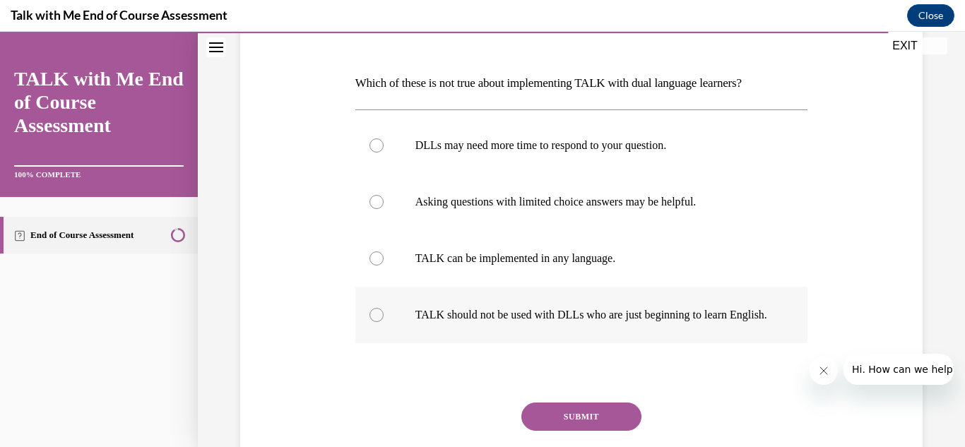
click at [379, 316] on div at bounding box center [376, 315] width 14 height 14
click at [379, 316] on input "TALK should not be used with DLLs who are just beginning to learn English." at bounding box center [376, 315] width 14 height 14
radio input "true"
click at [547, 424] on button "SUBMIT" at bounding box center [581, 417] width 120 height 28
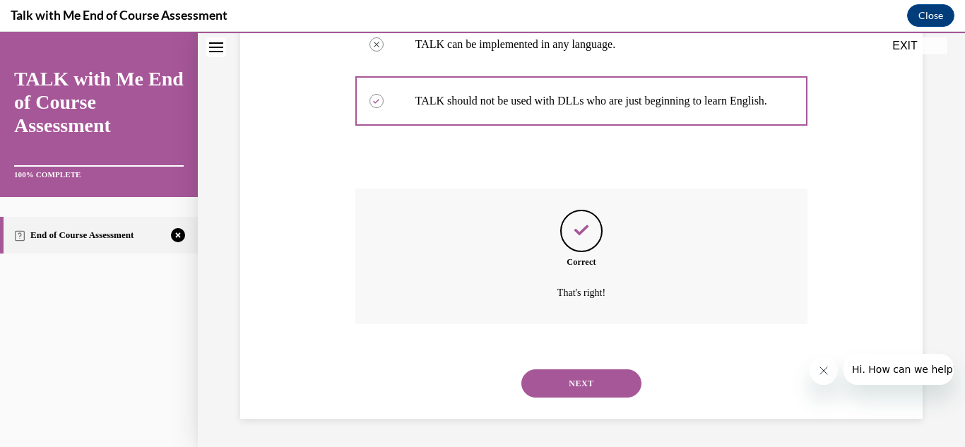
scroll to position [426, 0]
click at [612, 392] on button "NEXT" at bounding box center [581, 383] width 120 height 28
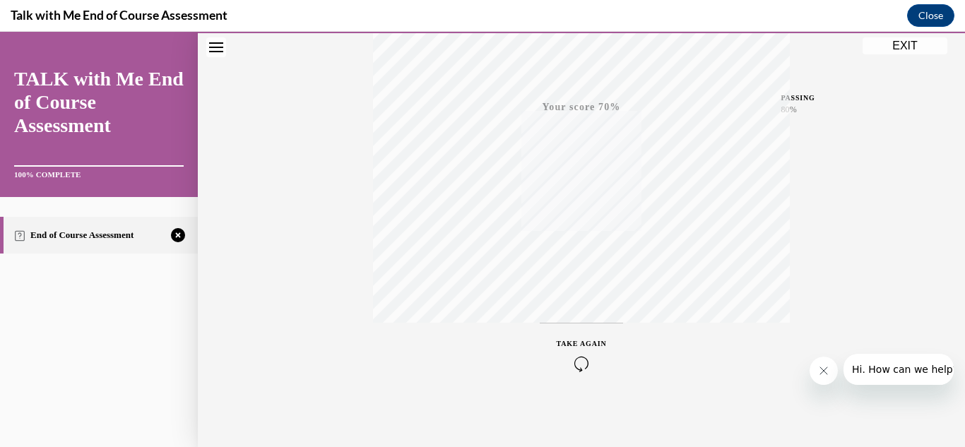
scroll to position [309, 0]
click at [571, 344] on div "TAKE AGAIN" at bounding box center [582, 351] width 50 height 33
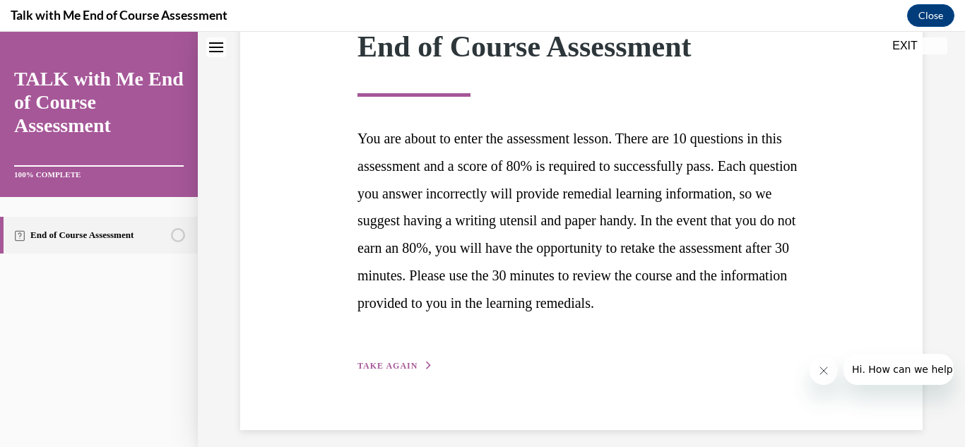
click at [419, 372] on button "TAKE AGAIN" at bounding box center [395, 366] width 76 height 13
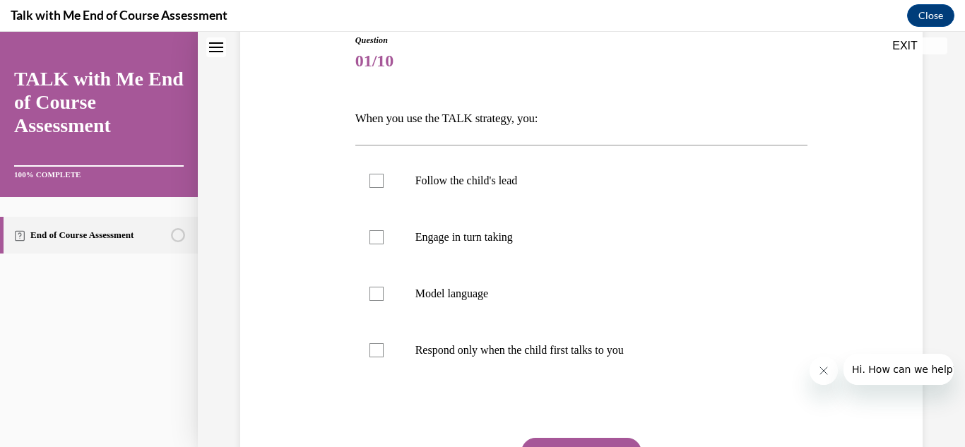
scroll to position [162, 0]
click at [362, 186] on label "Follow the child's lead" at bounding box center [581, 181] width 453 height 57
click at [369, 186] on input "Follow the child's lead" at bounding box center [376, 181] width 14 height 14
checkbox input "true"
click at [376, 247] on label "Engage in turn taking" at bounding box center [581, 238] width 453 height 57
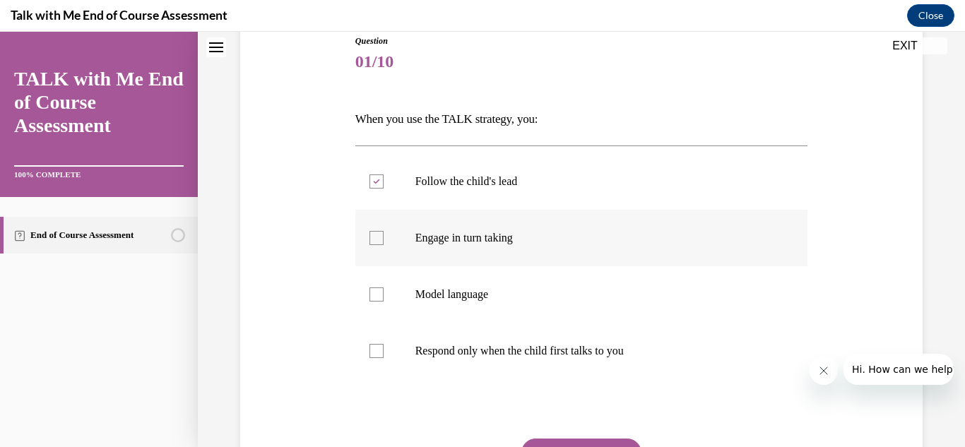
click at [376, 245] on input "Engage in turn taking" at bounding box center [376, 238] width 14 height 14
checkbox input "true"
click at [375, 289] on div at bounding box center [376, 294] width 14 height 14
click at [375, 289] on input "Model language" at bounding box center [376, 294] width 14 height 14
checkbox input "true"
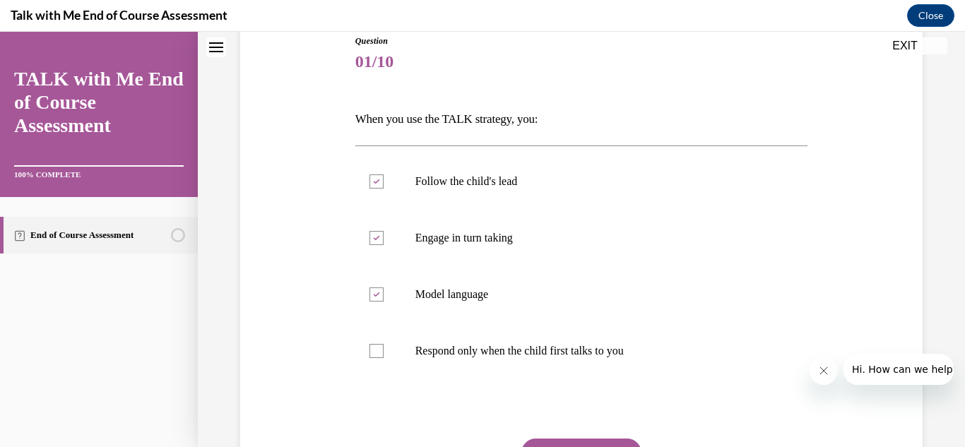
click at [542, 436] on div "Question 01/10 When you use the TALK strategy, you: Follow the child's lead Eng…" at bounding box center [581, 295] width 453 height 520
click at [542, 444] on button "SUBMIT" at bounding box center [581, 453] width 120 height 28
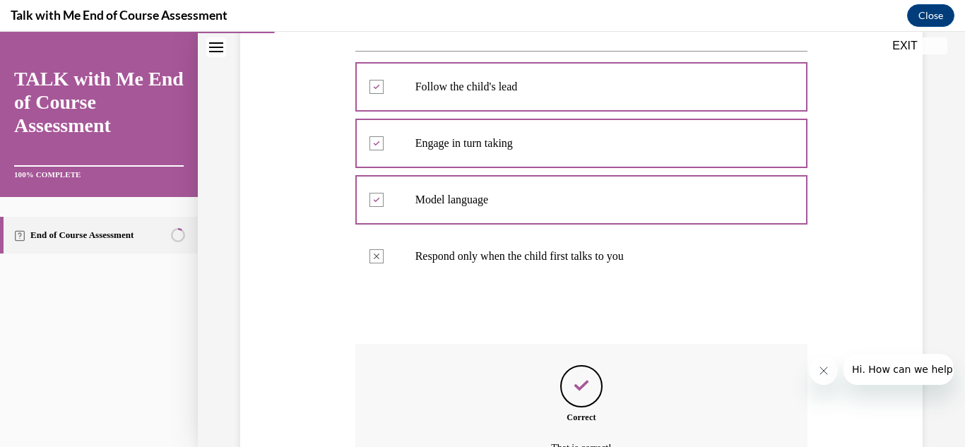
scroll to position [412, 0]
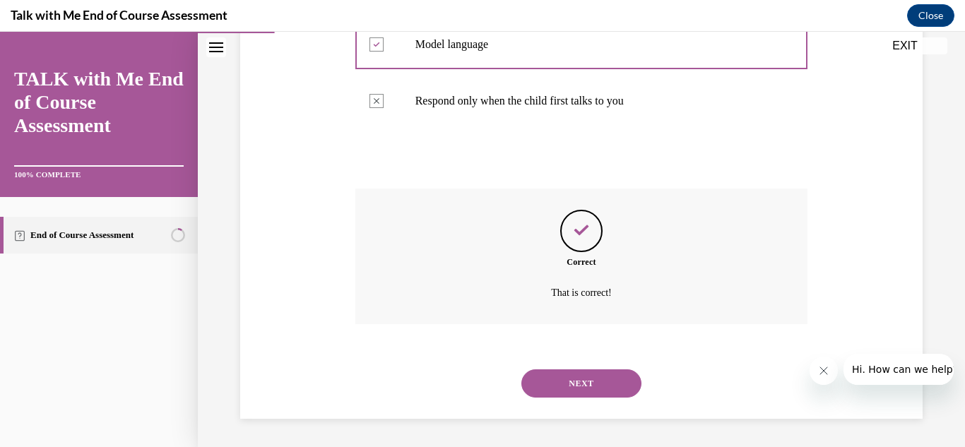
click at [565, 372] on button "NEXT" at bounding box center [581, 383] width 120 height 28
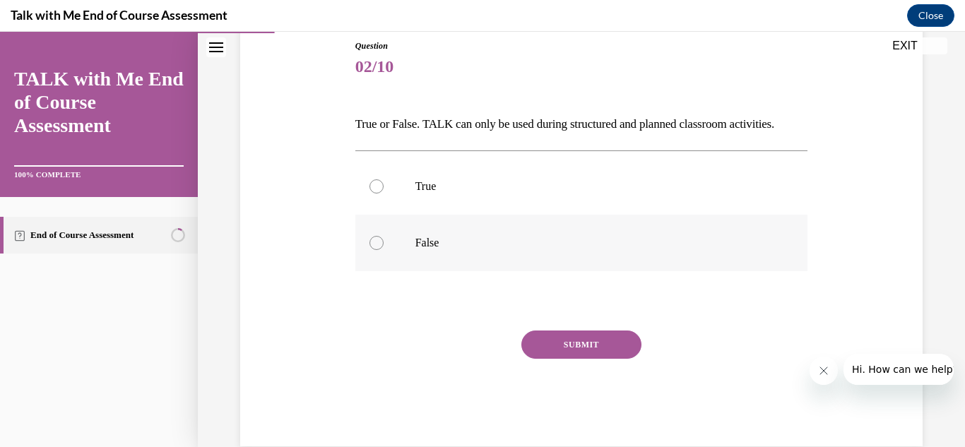
click at [389, 237] on label "False" at bounding box center [581, 243] width 453 height 57
click at [384, 237] on input "False" at bounding box center [376, 243] width 14 height 14
radio input "true"
click at [578, 333] on button "SUBMIT" at bounding box center [581, 345] width 120 height 28
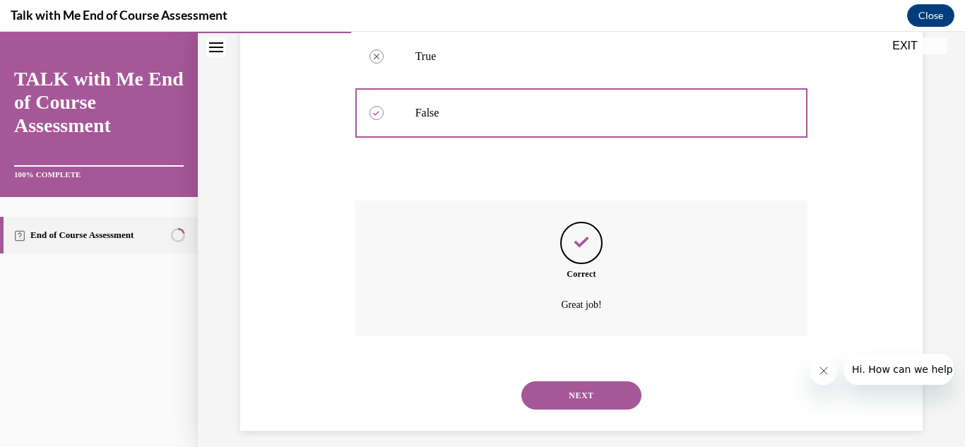
scroll to position [299, 0]
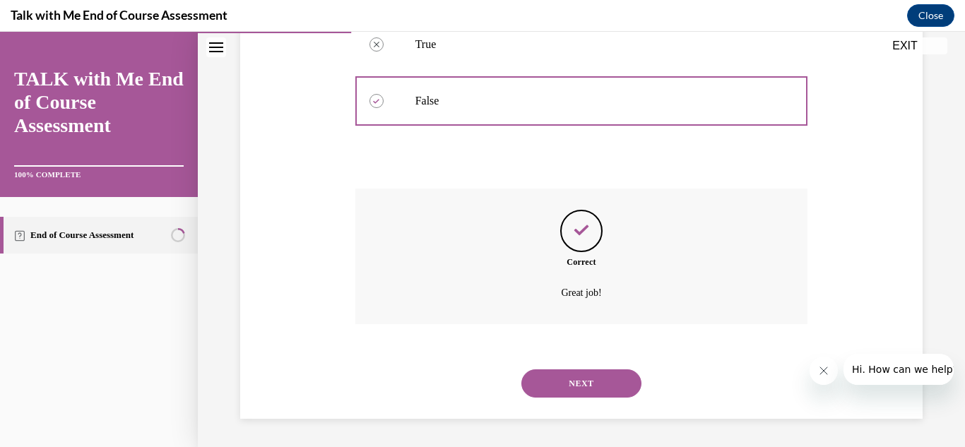
click at [627, 381] on button "NEXT" at bounding box center [581, 383] width 120 height 28
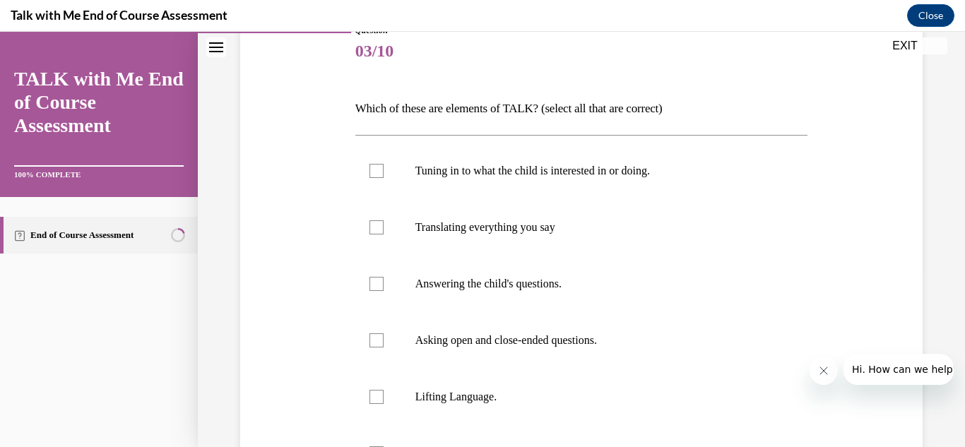
scroll to position [166, 0]
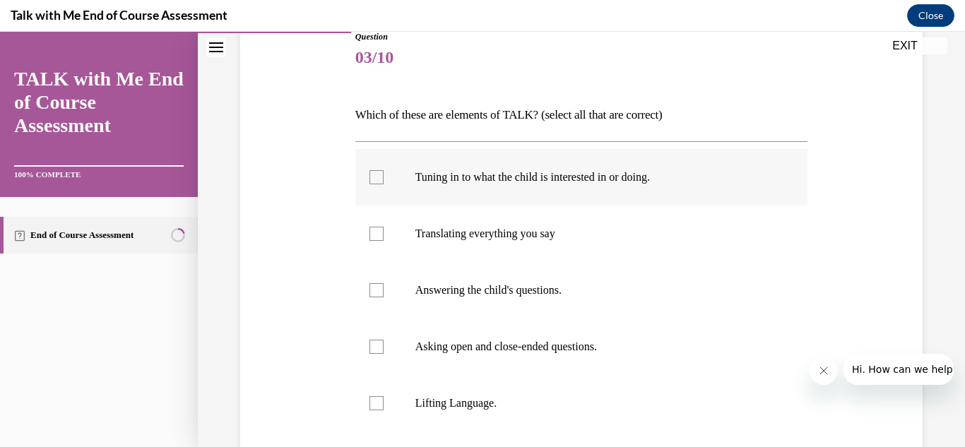
click at [383, 175] on div at bounding box center [376, 177] width 14 height 14
click at [383, 175] on input "Tuning in to what the child is interested in or doing." at bounding box center [376, 177] width 14 height 14
click at [383, 175] on div at bounding box center [376, 177] width 14 height 14
click at [383, 175] on input "Tuning in to what the child is interested in or doing." at bounding box center [376, 177] width 14 height 14
click at [382, 177] on div at bounding box center [376, 177] width 14 height 14
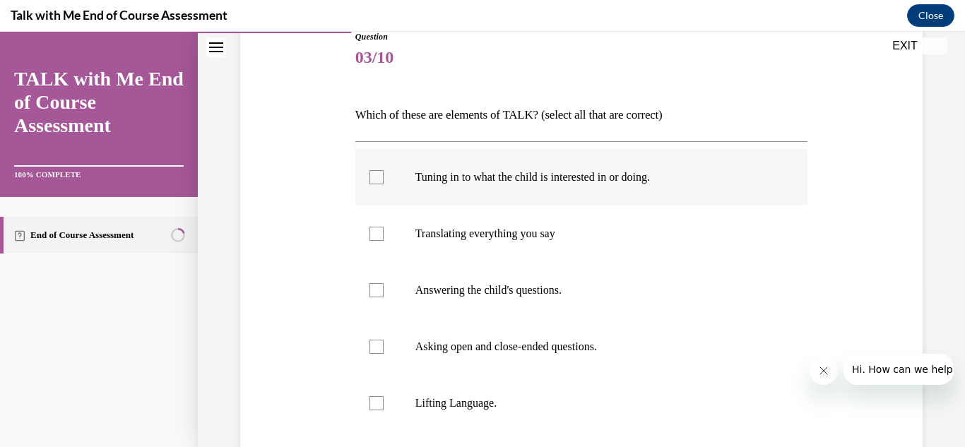
click at [382, 177] on input "Tuning in to what the child is interested in or doing." at bounding box center [376, 177] width 14 height 14
checkbox input "true"
click at [372, 242] on label "Translating everything you say" at bounding box center [581, 234] width 453 height 57
click at [372, 241] on input "Translating everything you say" at bounding box center [376, 234] width 14 height 14
checkbox input "true"
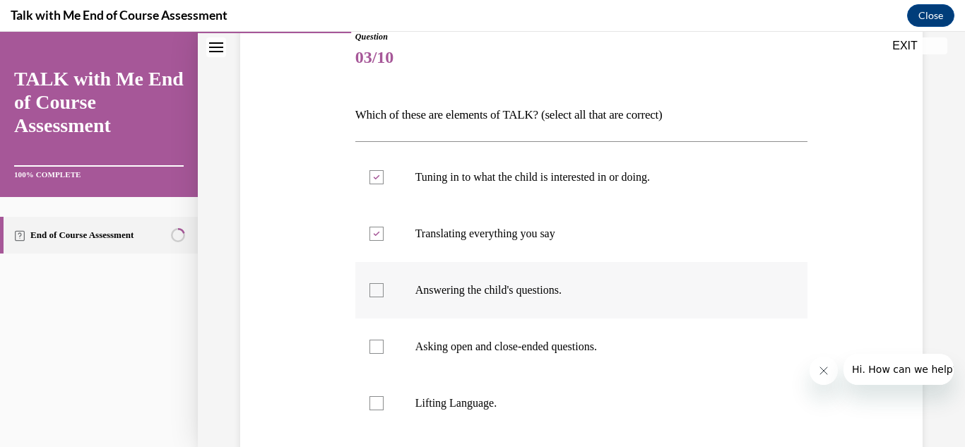
click at [369, 293] on div at bounding box center [376, 290] width 14 height 14
click at [369, 293] on input "Answering the child's questions." at bounding box center [376, 290] width 14 height 14
checkbox input "true"
click at [381, 353] on div at bounding box center [376, 347] width 14 height 14
click at [381, 353] on input "Asking open and close-ended questions." at bounding box center [376, 347] width 14 height 14
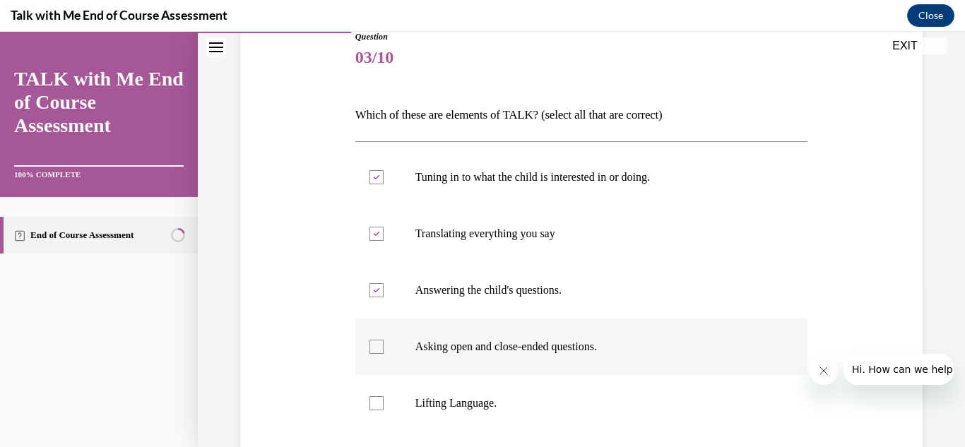
checkbox input "true"
click at [372, 403] on div at bounding box center [376, 403] width 14 height 14
click at [372, 403] on input "Lifting Language." at bounding box center [376, 403] width 14 height 14
checkbox input "true"
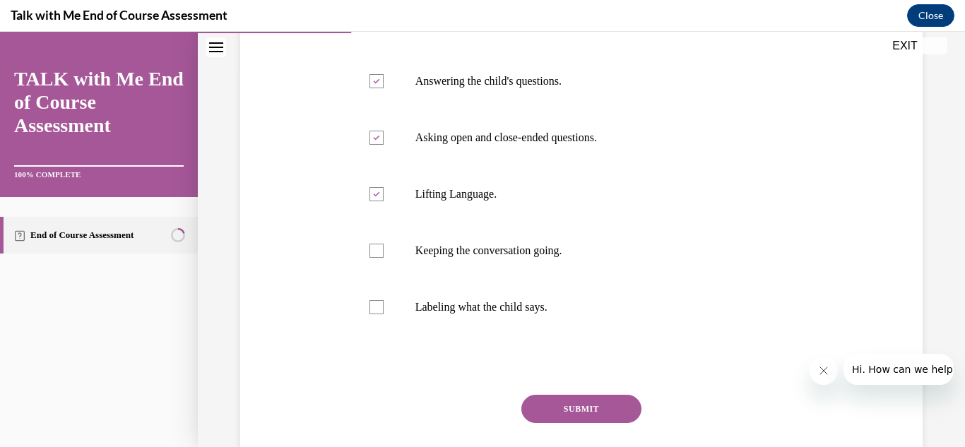
scroll to position [371, 0]
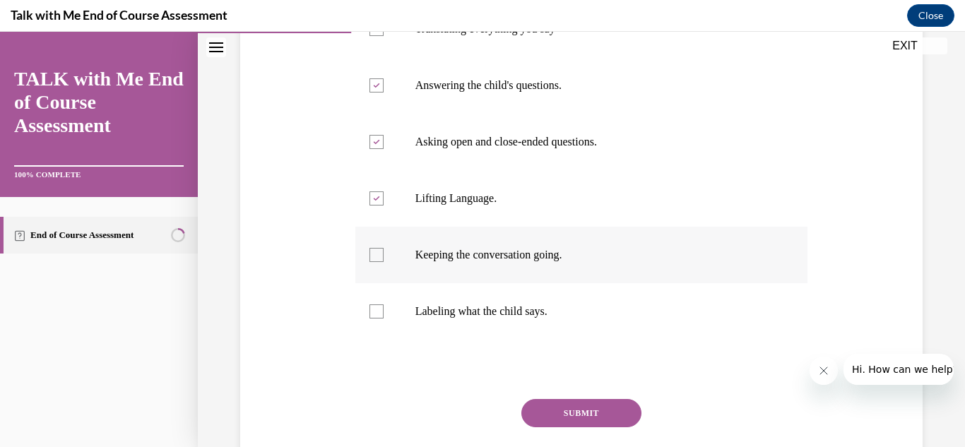
click at [376, 259] on div at bounding box center [376, 255] width 14 height 14
click at [376, 259] on input "Keeping the conversation going." at bounding box center [376, 255] width 14 height 14
checkbox input "true"
click at [554, 417] on button "SUBMIT" at bounding box center [581, 413] width 120 height 28
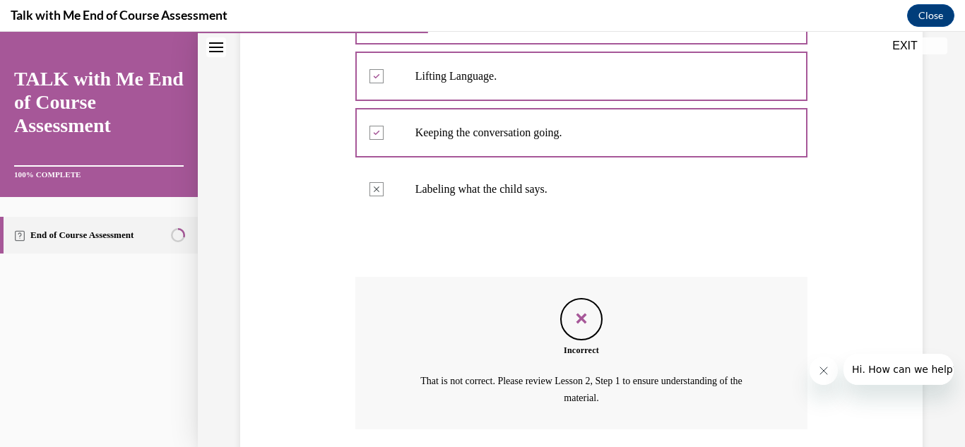
scroll to position [598, 0]
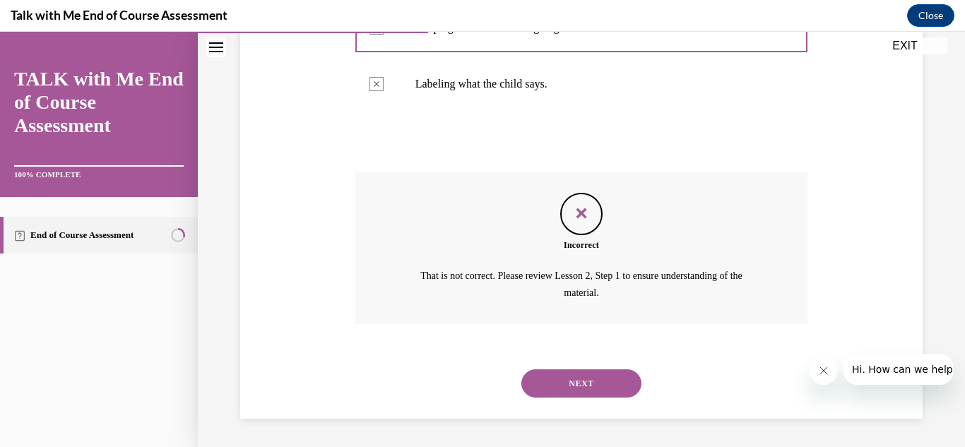
click at [568, 377] on button "NEXT" at bounding box center [581, 383] width 120 height 28
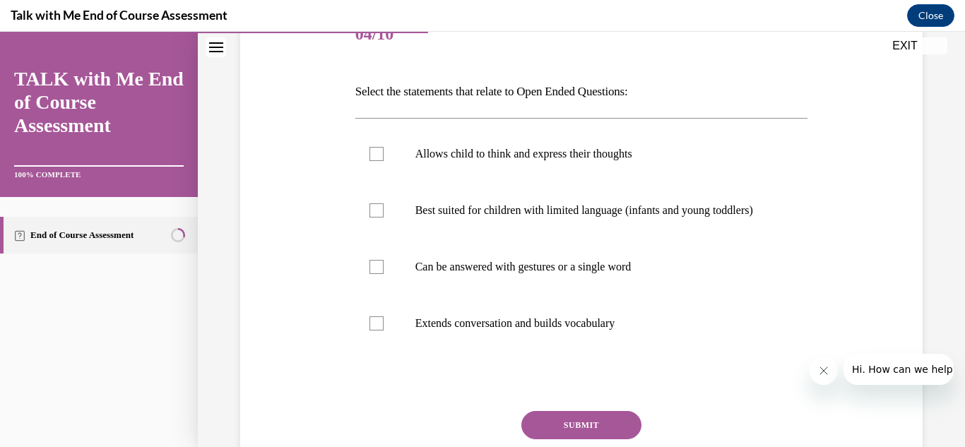
scroll to position [181, 0]
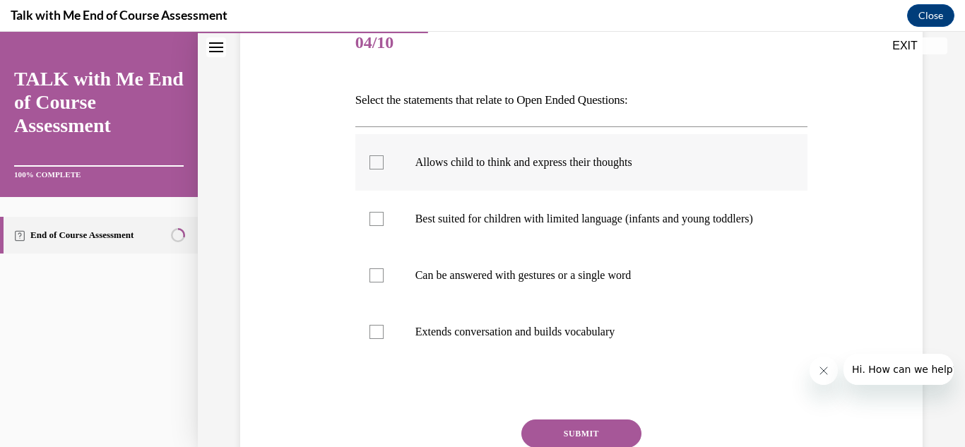
click at [379, 170] on label "Allows child to think and express their thoughts" at bounding box center [581, 162] width 453 height 57
click at [379, 170] on input "Allows child to think and express their thoughts" at bounding box center [376, 162] width 14 height 14
checkbox input "true"
click at [386, 285] on label "Can be answered with gestures or a single word" at bounding box center [581, 275] width 453 height 57
click at [384, 283] on input "Can be answered with gestures or a single word" at bounding box center [376, 275] width 14 height 14
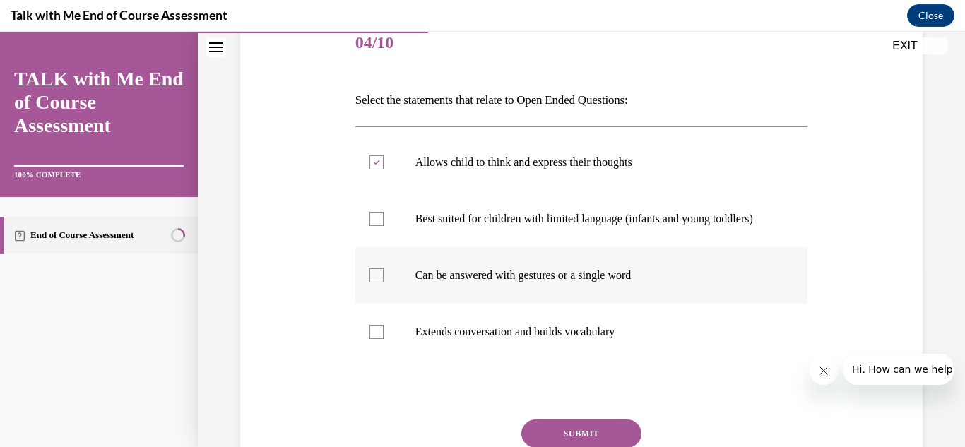
checkbox input "true"
click at [383, 345] on label "Extends conversation and builds vocabulary" at bounding box center [581, 332] width 453 height 57
click at [383, 339] on input "Extends conversation and builds vocabulary" at bounding box center [376, 332] width 14 height 14
checkbox input "true"
click at [576, 441] on button "SUBMIT" at bounding box center [581, 434] width 120 height 28
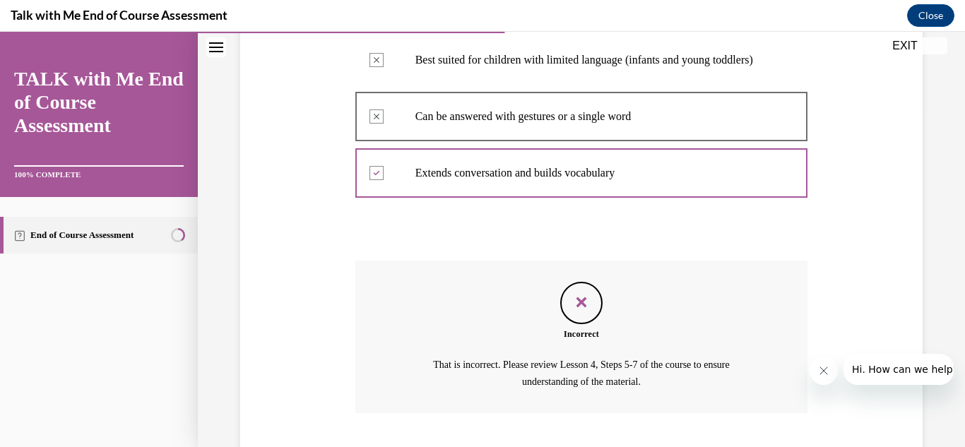
scroll to position [443, 0]
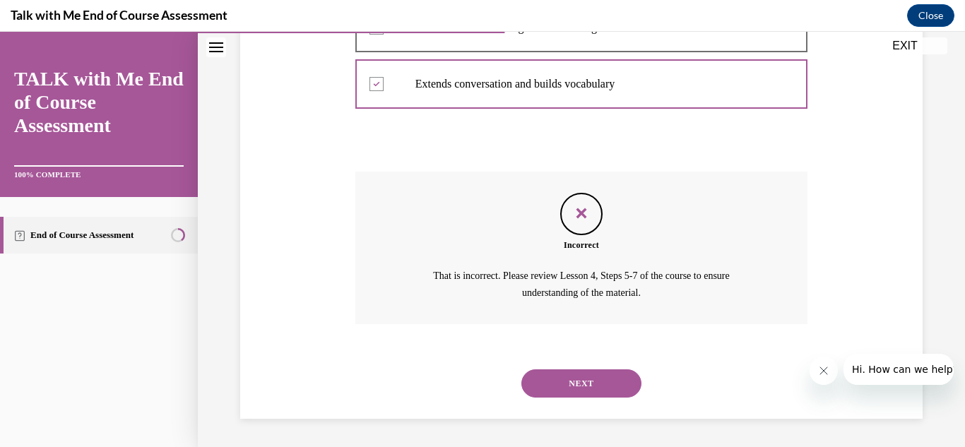
click at [564, 385] on button "NEXT" at bounding box center [581, 383] width 120 height 28
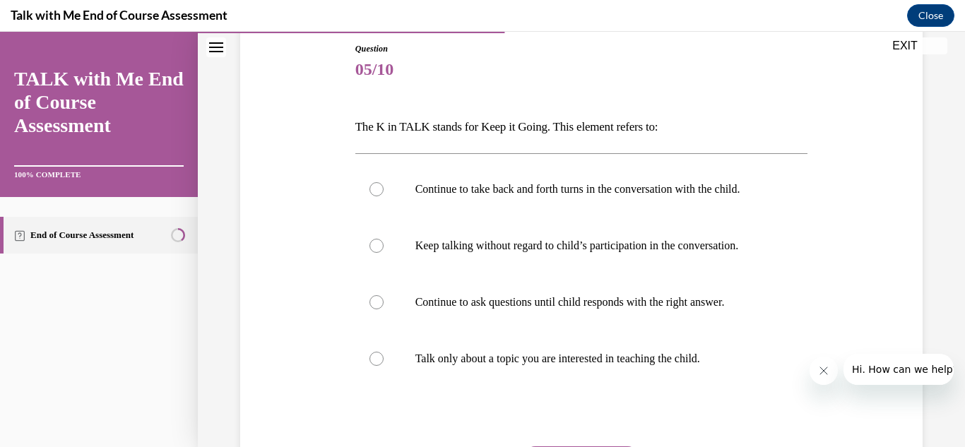
scroll to position [151, 0]
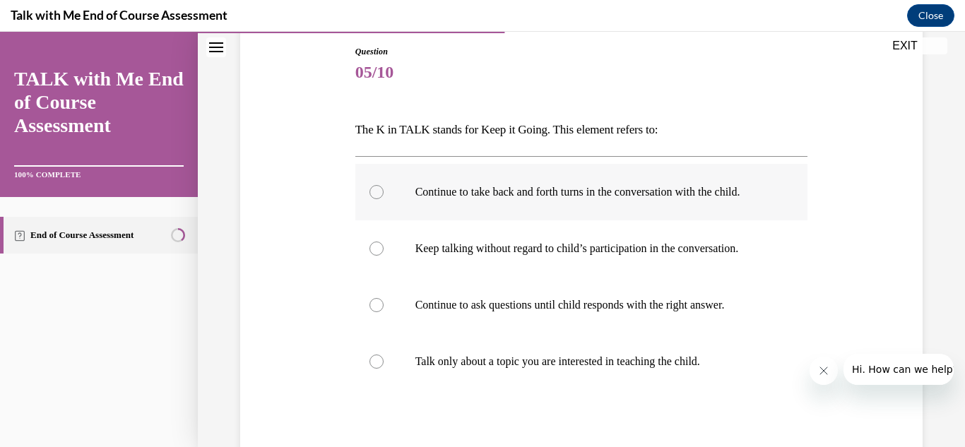
click at [370, 193] on div at bounding box center [376, 192] width 14 height 14
click at [370, 193] on input "Continue to take back and forth turns in the conversation with the child." at bounding box center [376, 192] width 14 height 14
radio input "true"
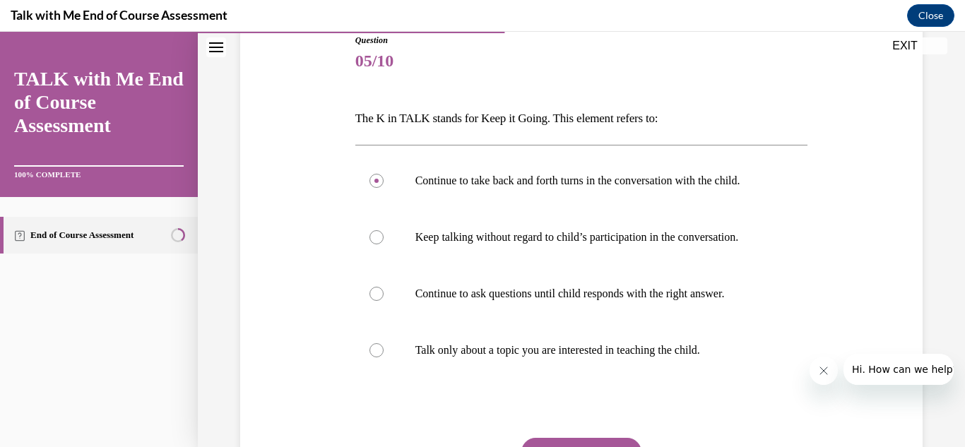
scroll to position [297, 0]
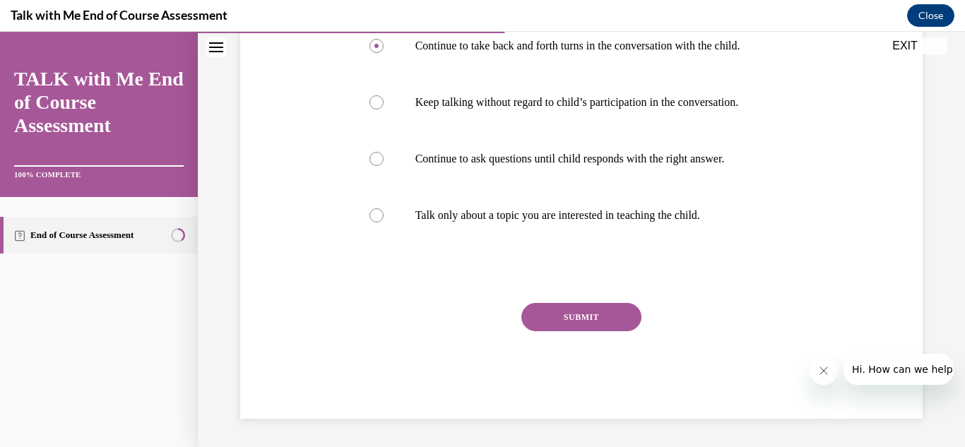
click at [598, 320] on button "SUBMIT" at bounding box center [581, 317] width 120 height 28
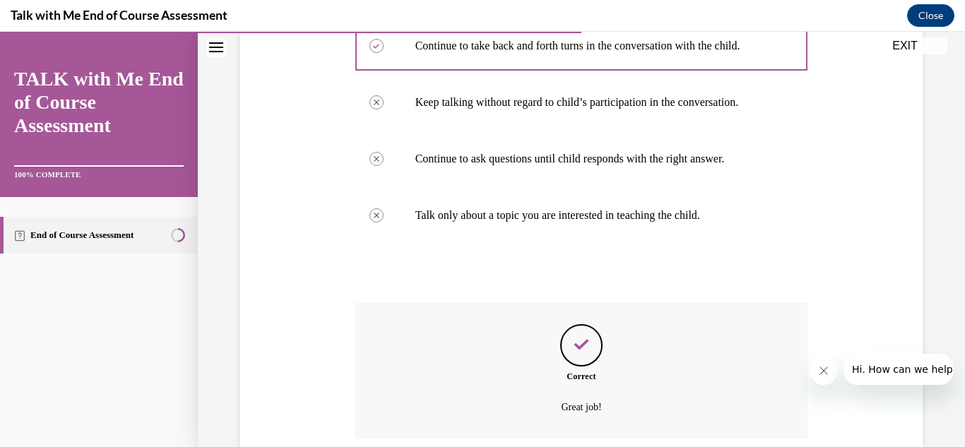
scroll to position [412, 0]
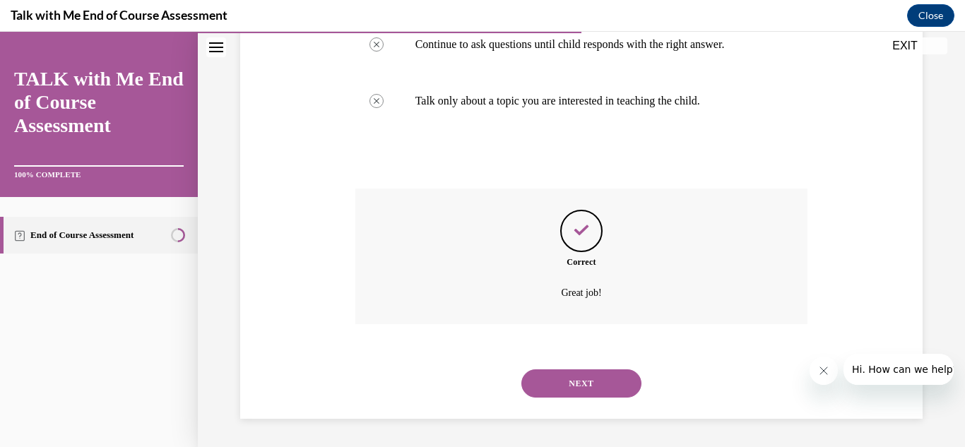
click at [578, 386] on button "NEXT" at bounding box center [581, 383] width 120 height 28
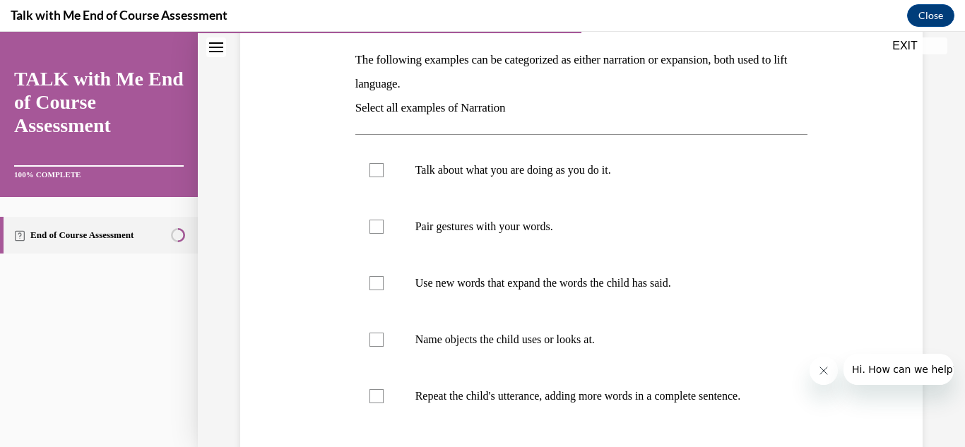
scroll to position [203, 0]
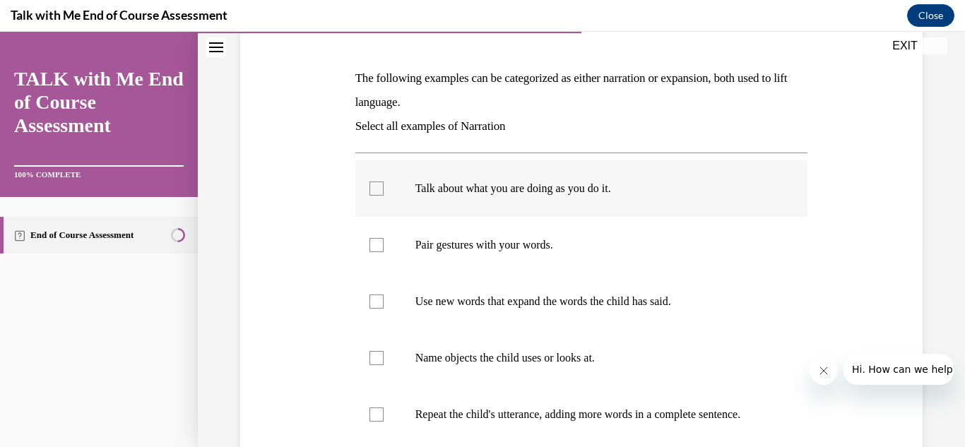
click at [374, 196] on label "Talk about what you are doing as you do it." at bounding box center [581, 188] width 453 height 57
click at [374, 196] on input "Talk about what you are doing as you do it." at bounding box center [376, 189] width 14 height 14
checkbox input "true"
click at [379, 259] on label "Pair gestures with your words." at bounding box center [581, 245] width 453 height 57
click at [379, 252] on input "Pair gestures with your words." at bounding box center [376, 245] width 14 height 14
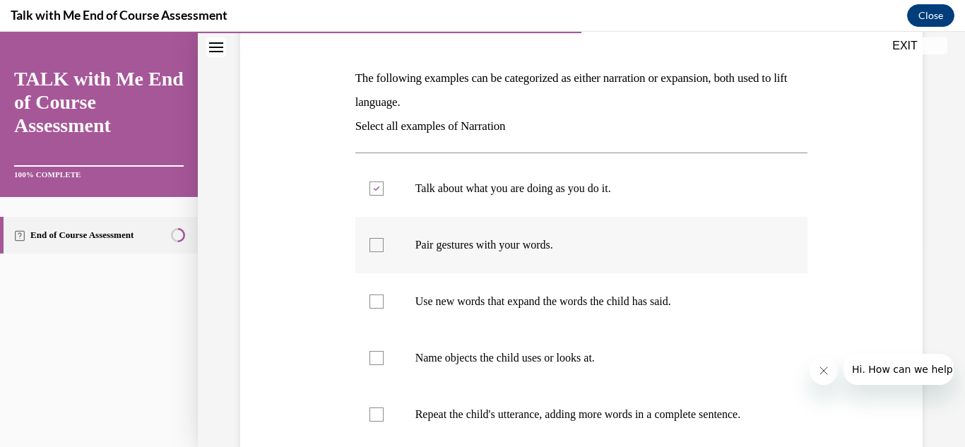
checkbox input "true"
click at [376, 303] on div at bounding box center [376, 302] width 14 height 14
click at [376, 303] on input "Use new words that expand the words the child has said." at bounding box center [376, 302] width 14 height 14
checkbox input "true"
click at [376, 351] on div at bounding box center [376, 358] width 14 height 14
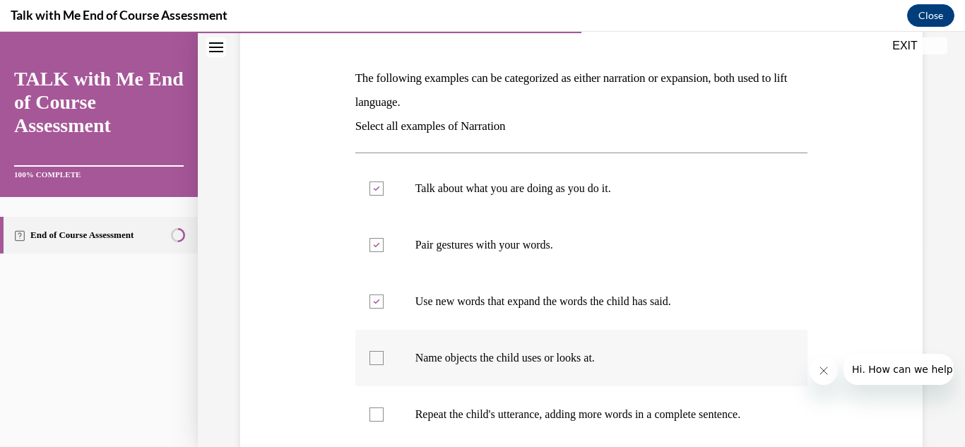
click at [376, 351] on input "Name objects the child uses or looks at." at bounding box center [376, 358] width 14 height 14
checkbox input "true"
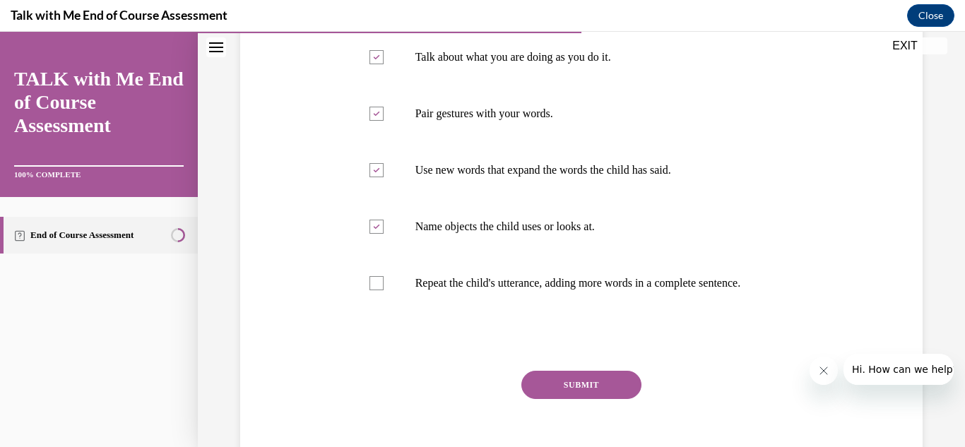
scroll to position [333, 0]
click at [392, 295] on label "Repeat the child's utterance, adding more words in a complete sentence." at bounding box center [581, 284] width 453 height 57
click at [384, 292] on input "Repeat the child's utterance, adding more words in a complete sentence." at bounding box center [376, 285] width 14 height 14
checkbox input "true"
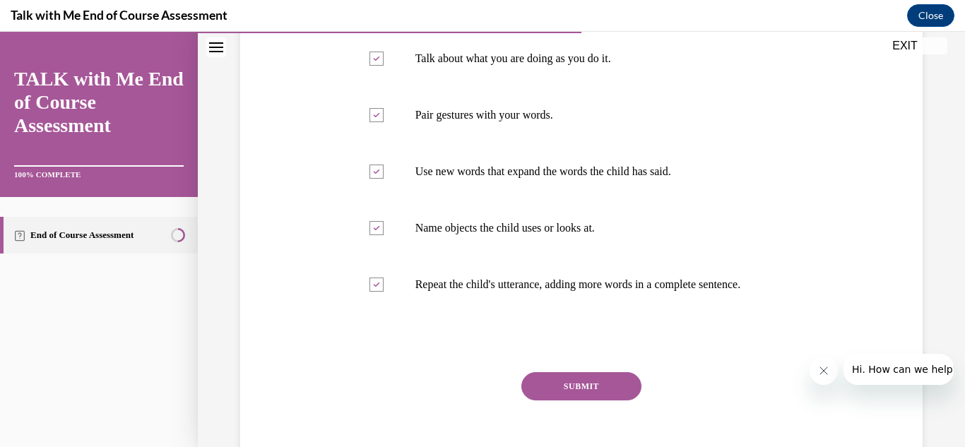
click at [557, 381] on button "SUBMIT" at bounding box center [581, 386] width 120 height 28
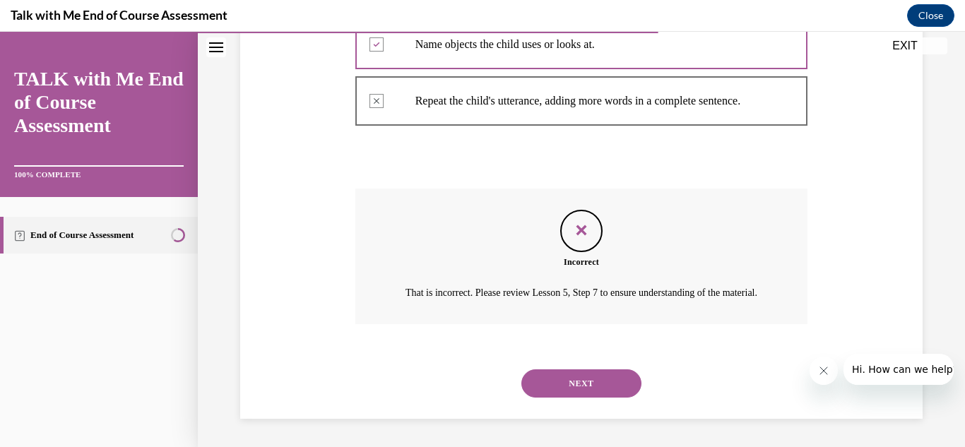
scroll to position [533, 0]
click at [557, 386] on button "NEXT" at bounding box center [581, 383] width 120 height 28
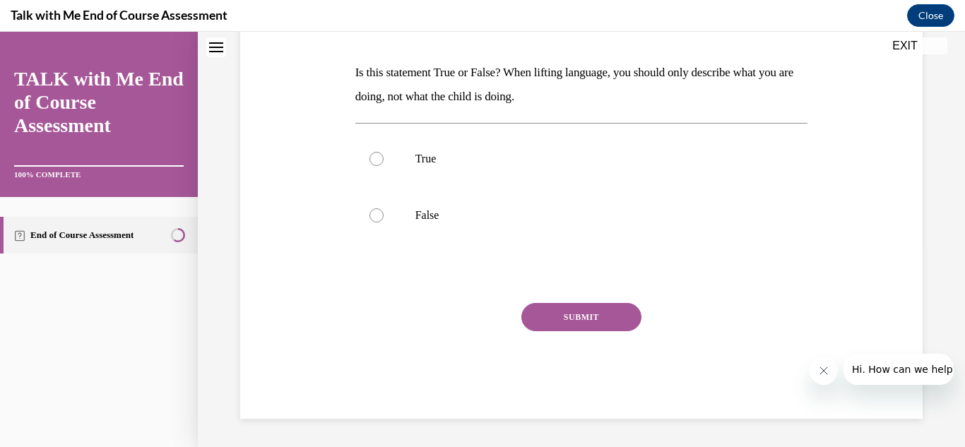
scroll to position [0, 0]
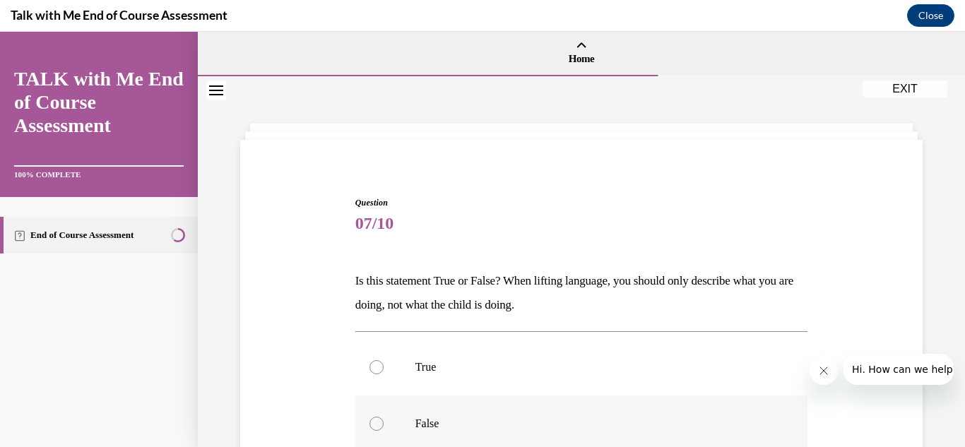
click at [384, 429] on label "False" at bounding box center [581, 424] width 453 height 57
click at [384, 429] on input "False" at bounding box center [376, 424] width 14 height 14
radio input "true"
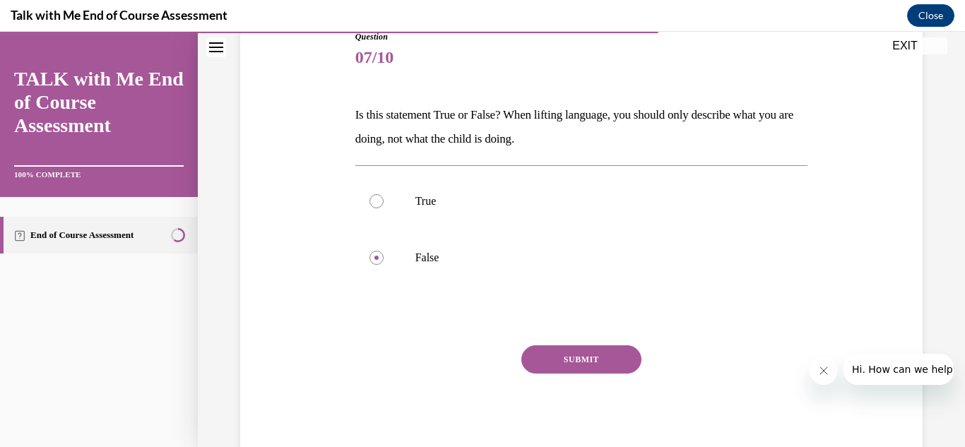
scroll to position [158, 0]
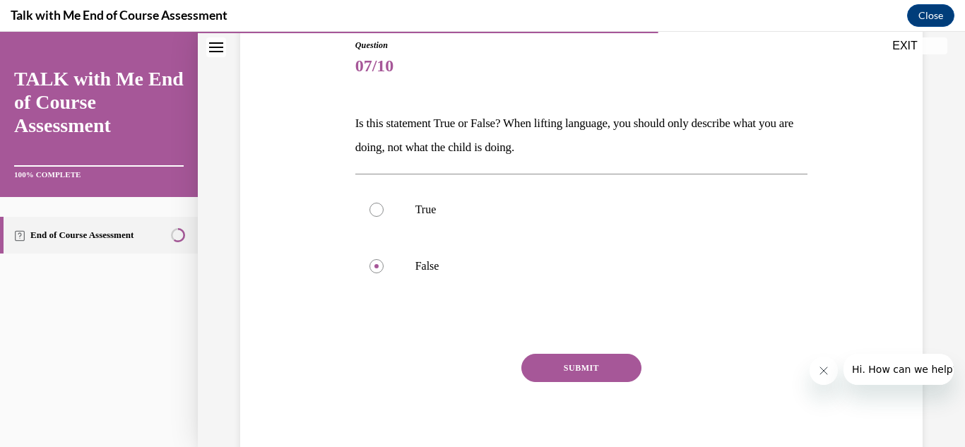
click at [565, 372] on button "SUBMIT" at bounding box center [581, 368] width 120 height 28
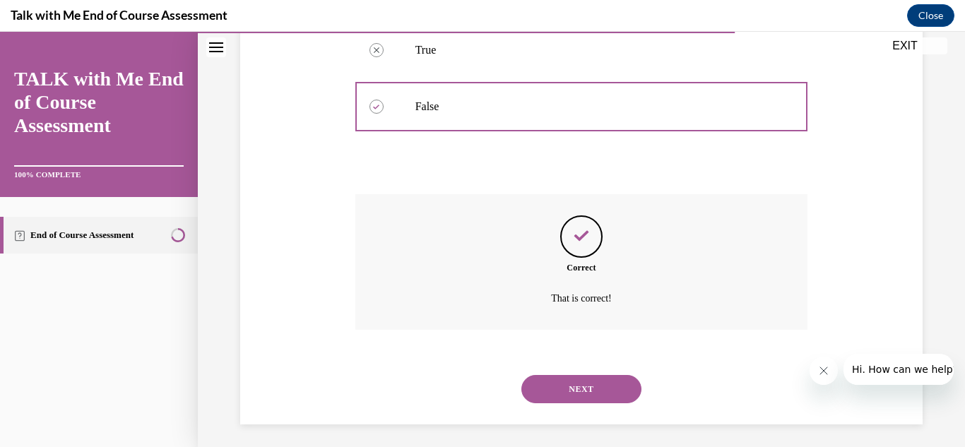
scroll to position [323, 0]
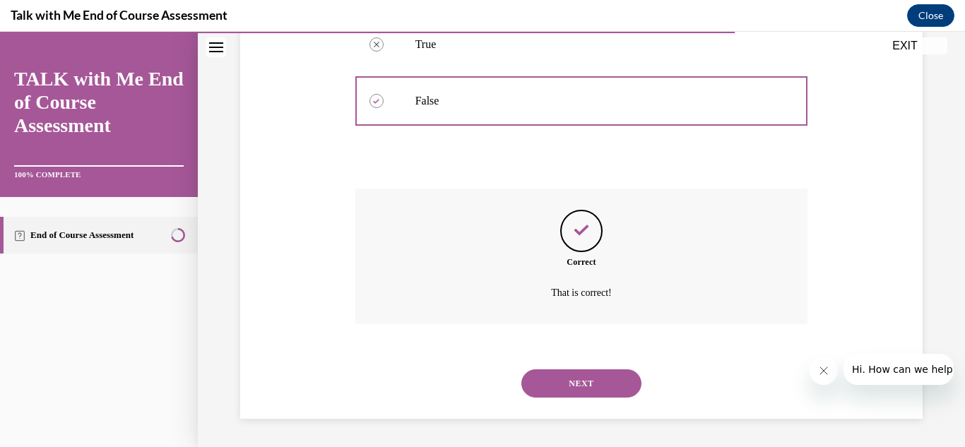
click at [564, 378] on button "NEXT" at bounding box center [581, 383] width 120 height 28
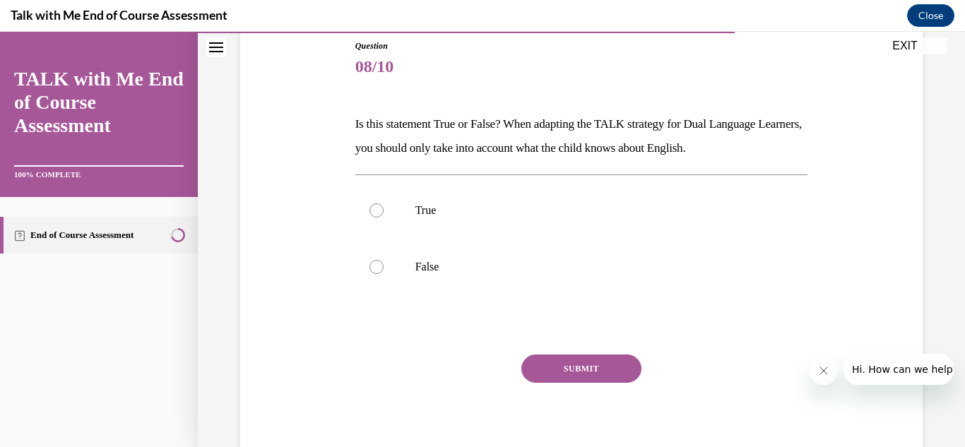
scroll to position [150, 0]
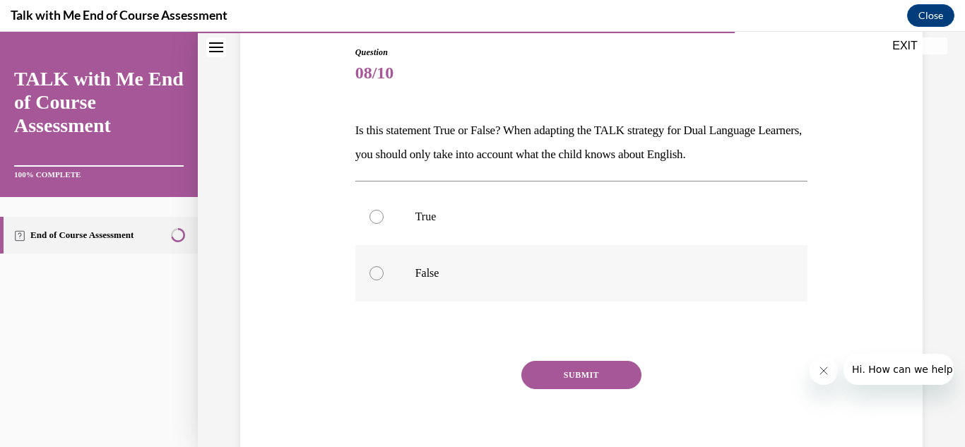
click at [386, 282] on label "False" at bounding box center [581, 273] width 453 height 57
click at [384, 280] on input "False" at bounding box center [376, 273] width 14 height 14
radio input "true"
click at [547, 375] on button "SUBMIT" at bounding box center [581, 375] width 120 height 28
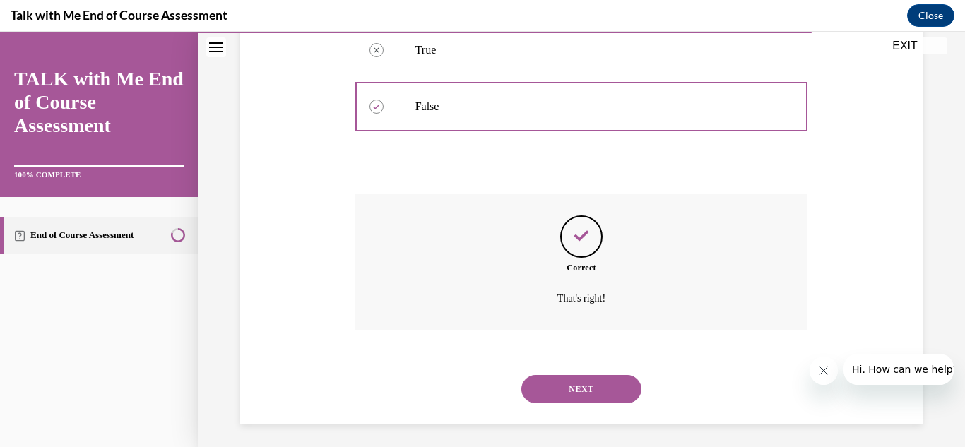
scroll to position [323, 0]
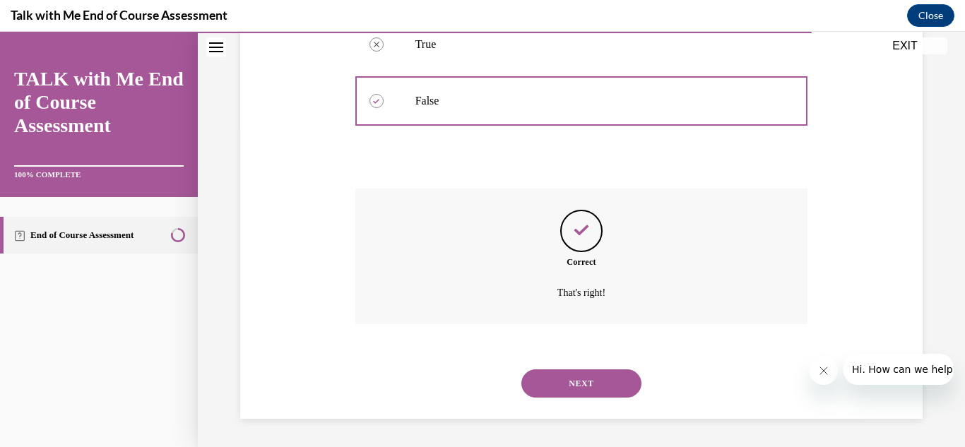
click at [553, 384] on button "NEXT" at bounding box center [581, 383] width 120 height 28
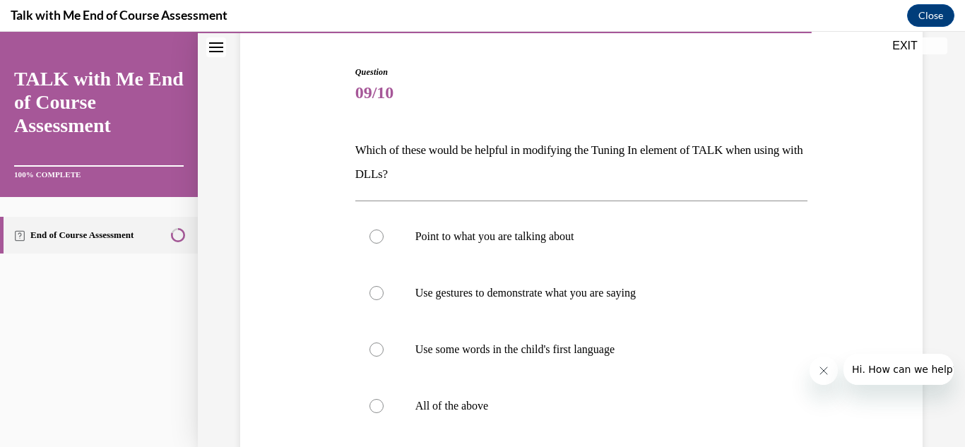
scroll to position [127, 0]
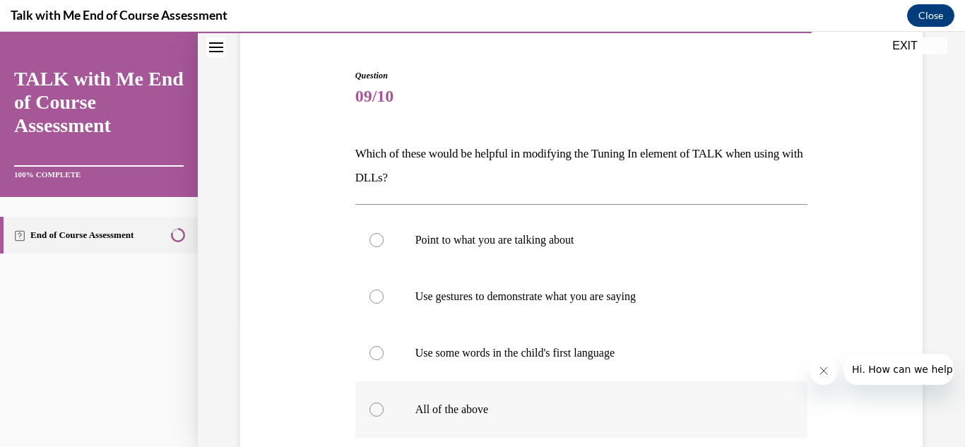
click at [386, 410] on label "All of the above" at bounding box center [581, 409] width 453 height 57
click at [384, 410] on input "All of the above" at bounding box center [376, 410] width 14 height 14
radio input "true"
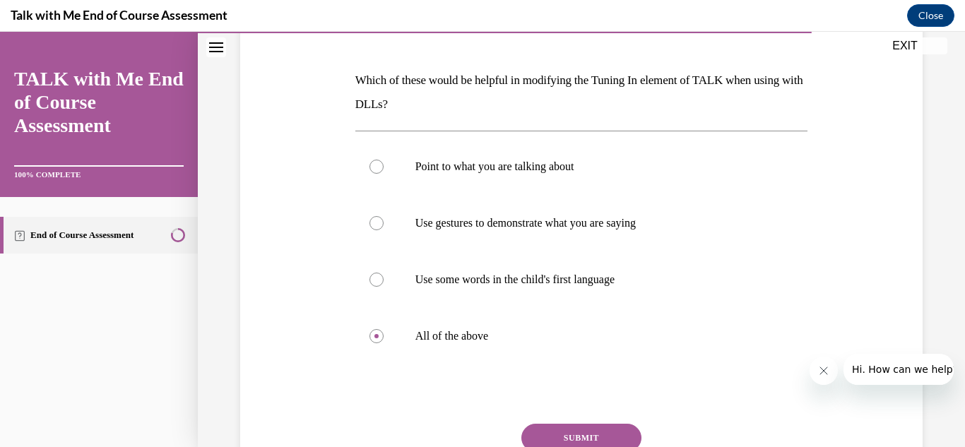
scroll to position [198, 0]
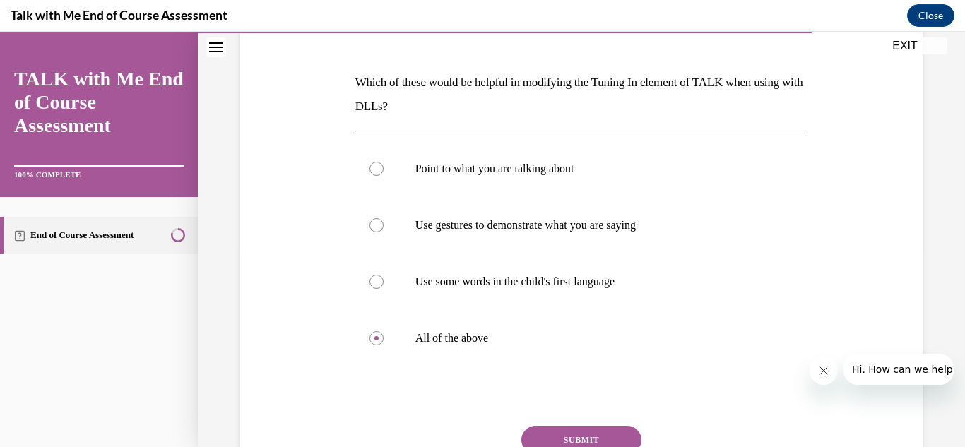
click at [633, 430] on button "SUBMIT" at bounding box center [581, 440] width 120 height 28
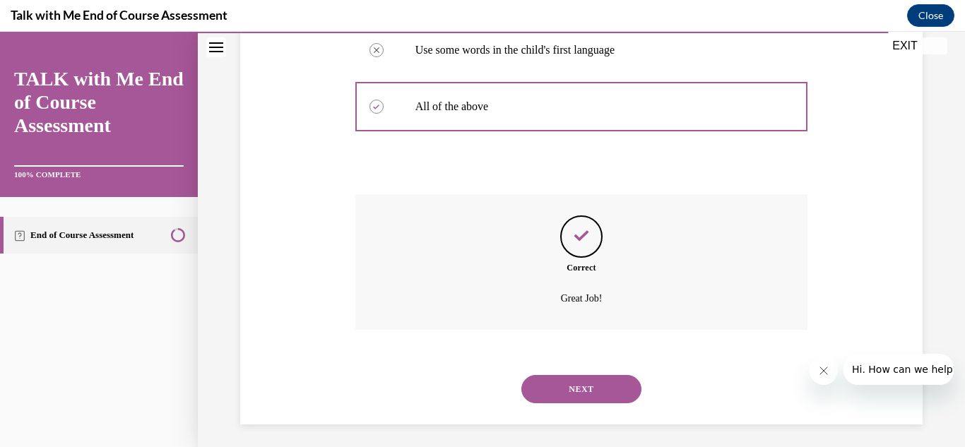
scroll to position [436, 0]
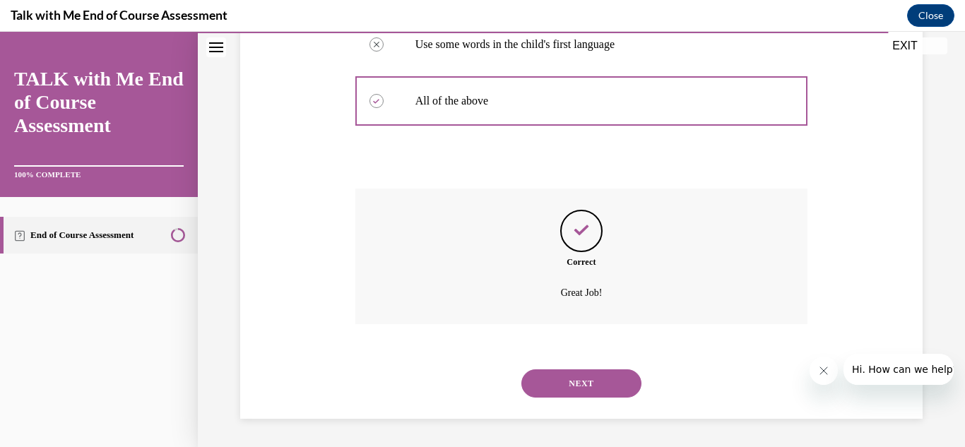
click at [619, 379] on button "NEXT" at bounding box center [581, 383] width 120 height 28
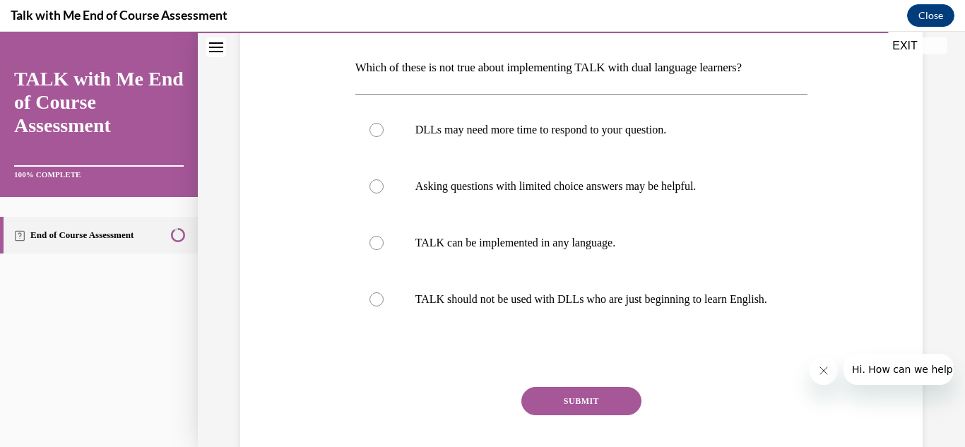
scroll to position [212, 0]
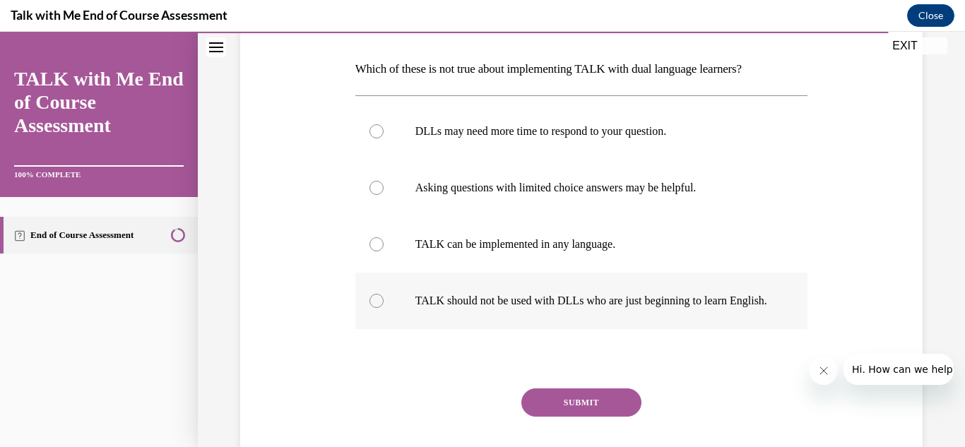
click at [391, 288] on label "TALK should not be used with DLLs who are just beginning to learn English." at bounding box center [581, 301] width 453 height 57
click at [384, 294] on input "TALK should not be used with DLLs who are just beginning to learn English." at bounding box center [376, 301] width 14 height 14
radio input "true"
click at [559, 409] on button "SUBMIT" at bounding box center [581, 402] width 120 height 28
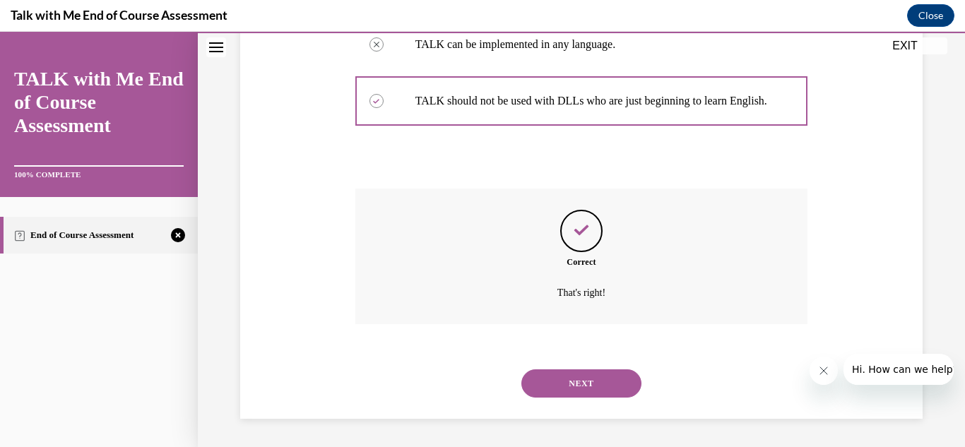
scroll to position [426, 0]
click at [557, 388] on button "NEXT" at bounding box center [581, 383] width 120 height 28
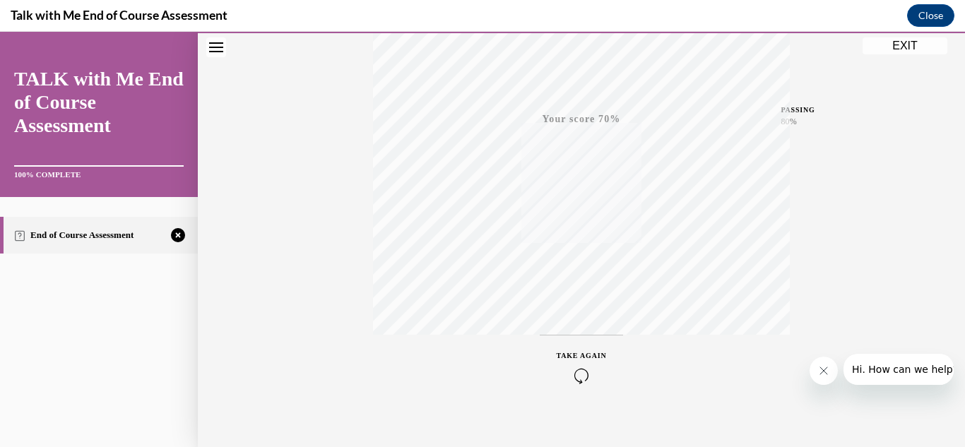
scroll to position [309, 0]
click at [910, 49] on button "EXIT" at bounding box center [904, 45] width 85 height 17
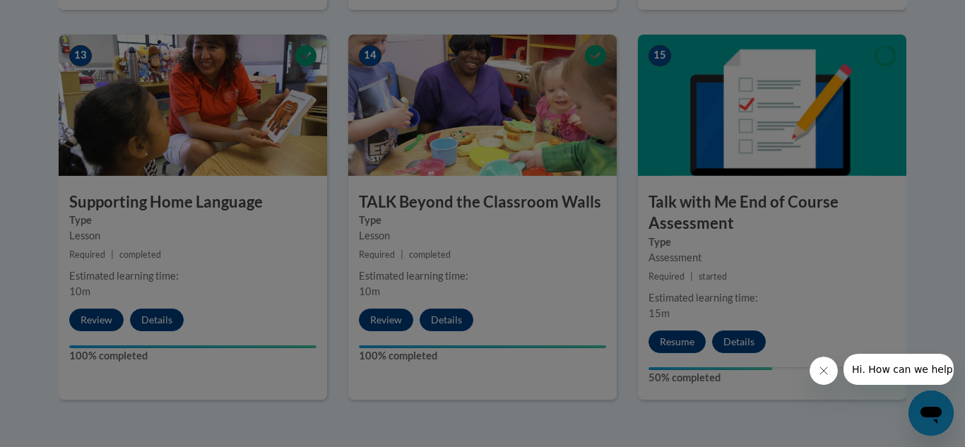
click at [910, 49] on div at bounding box center [482, 223] width 965 height 447
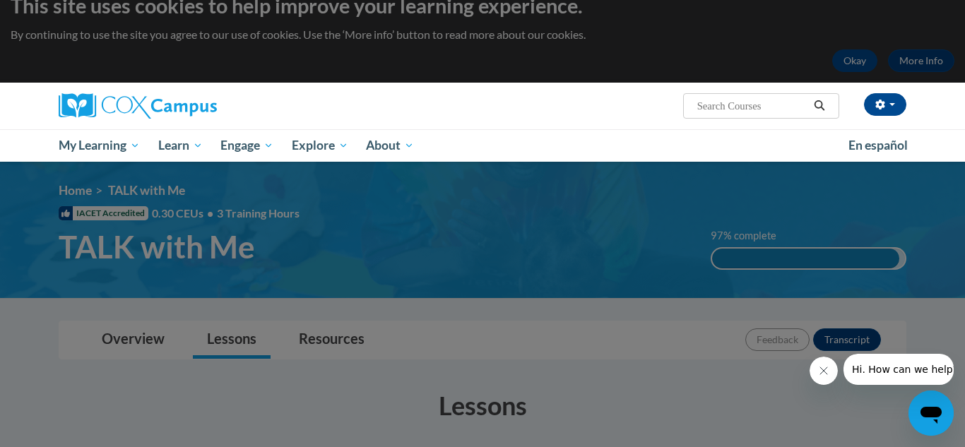
scroll to position [0, 0]
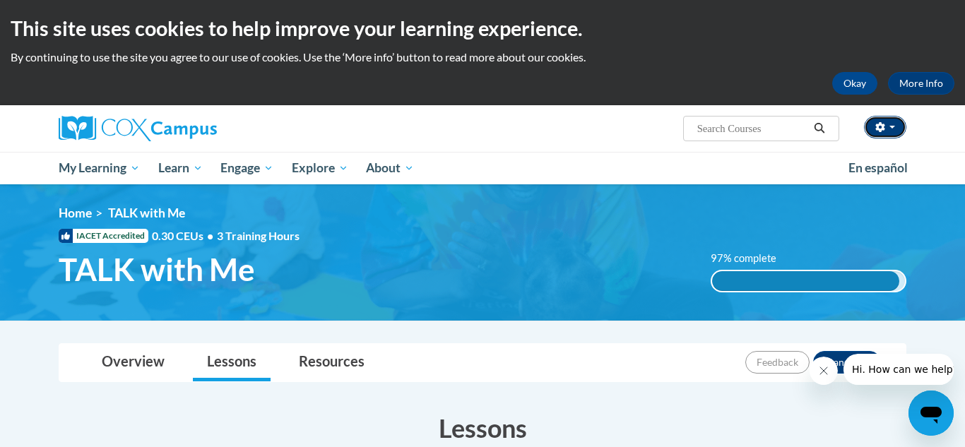
click at [886, 129] on button "button" at bounding box center [885, 127] width 42 height 23
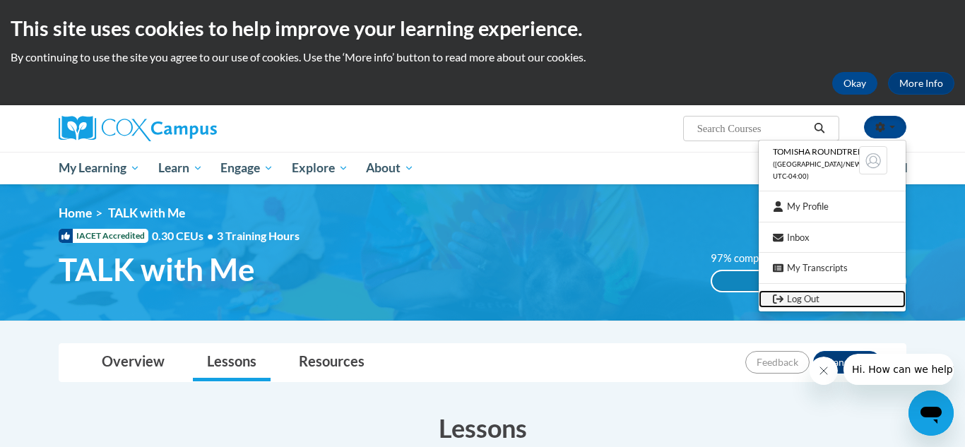
click at [802, 302] on link "Log Out" at bounding box center [832, 299] width 147 height 18
